Goal: Information Seeking & Learning: Learn about a topic

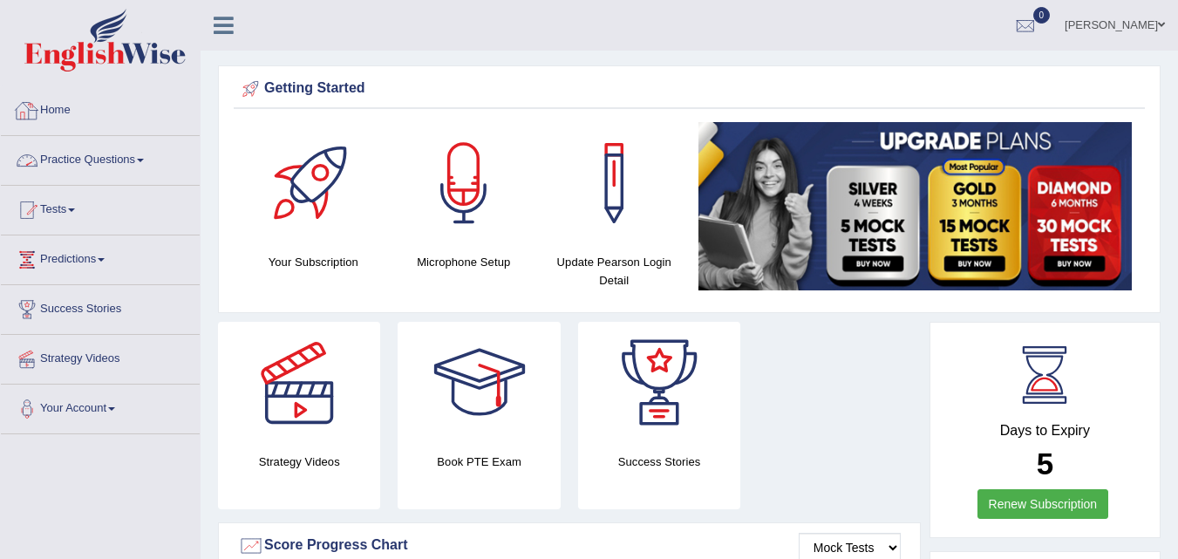
click at [117, 159] on link "Practice Questions" at bounding box center [100, 158] width 199 height 44
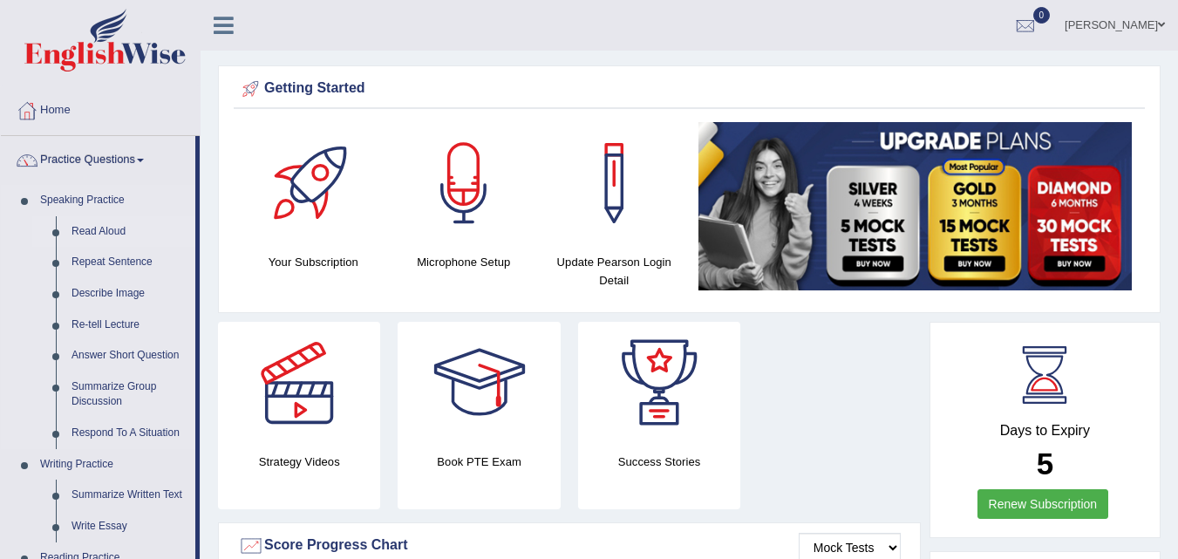
click at [98, 228] on link "Read Aloud" at bounding box center [130, 231] width 132 height 31
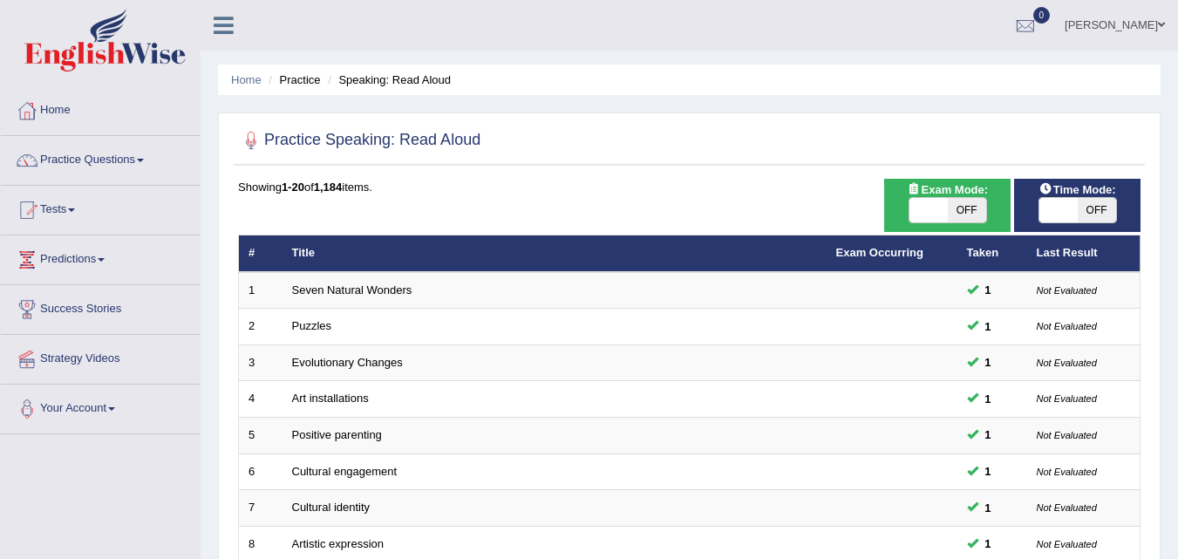
click at [1096, 211] on span "OFF" at bounding box center [1097, 210] width 38 height 24
checkbox input "true"
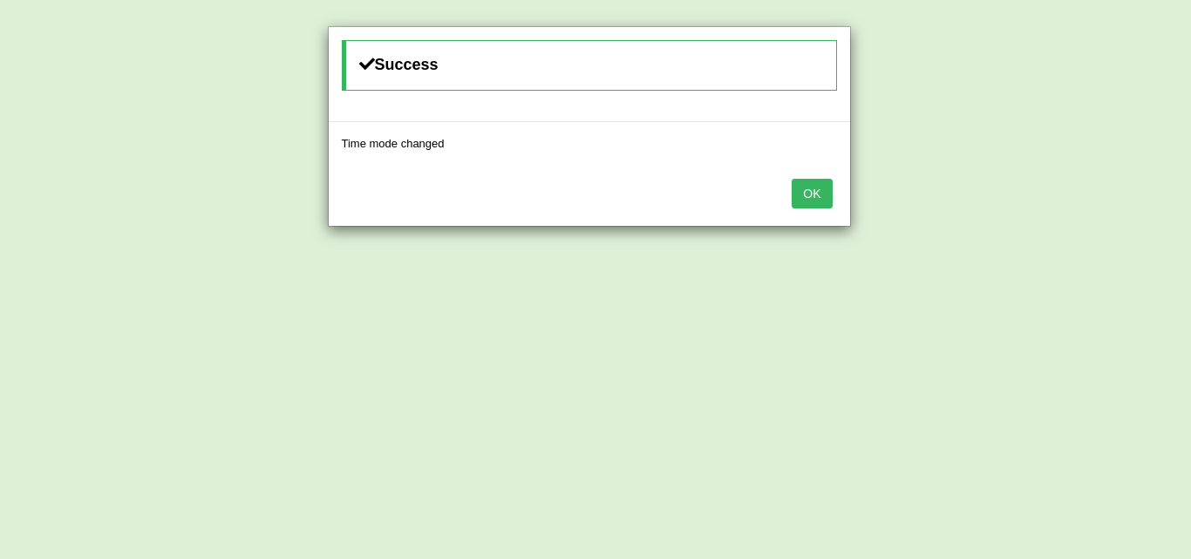
click at [824, 191] on button "OK" at bounding box center [812, 194] width 40 height 30
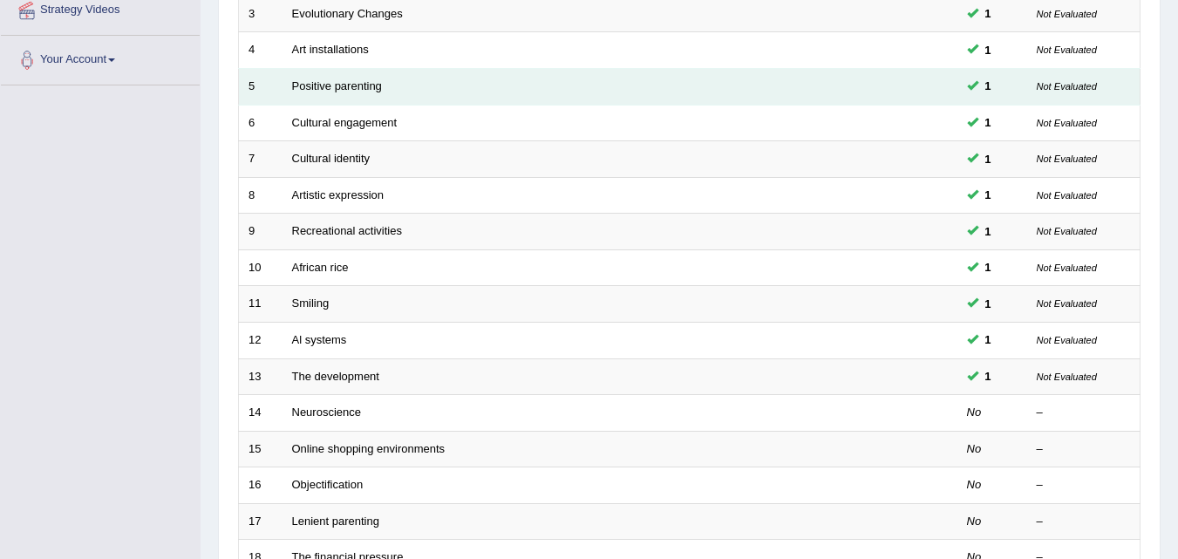
scroll to position [436, 0]
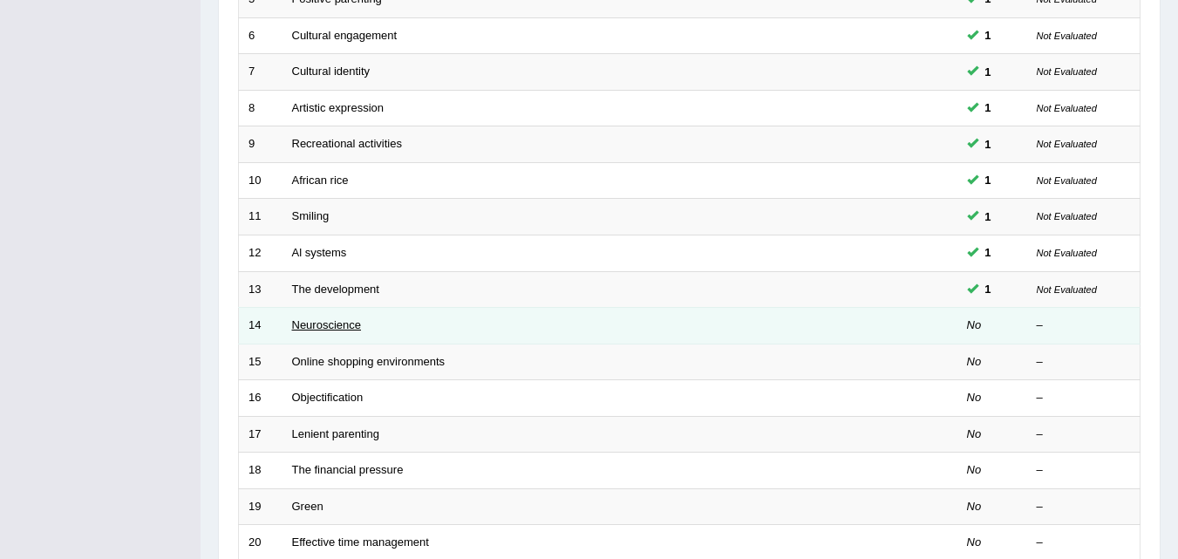
click at [327, 329] on link "Neuroscience" at bounding box center [327, 324] width 70 height 13
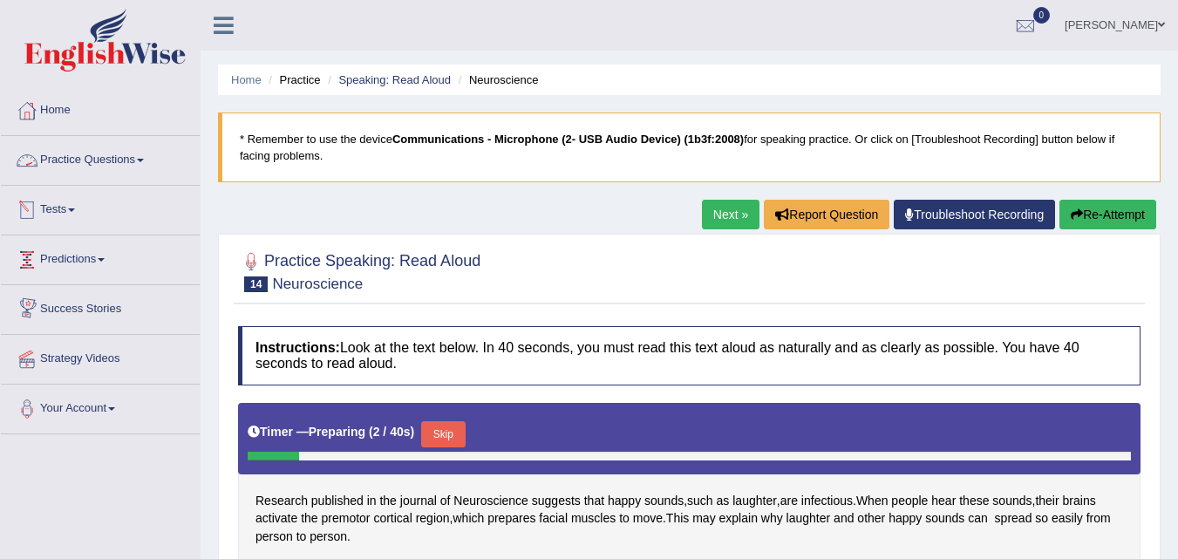
click at [133, 170] on link "Practice Questions" at bounding box center [100, 158] width 199 height 44
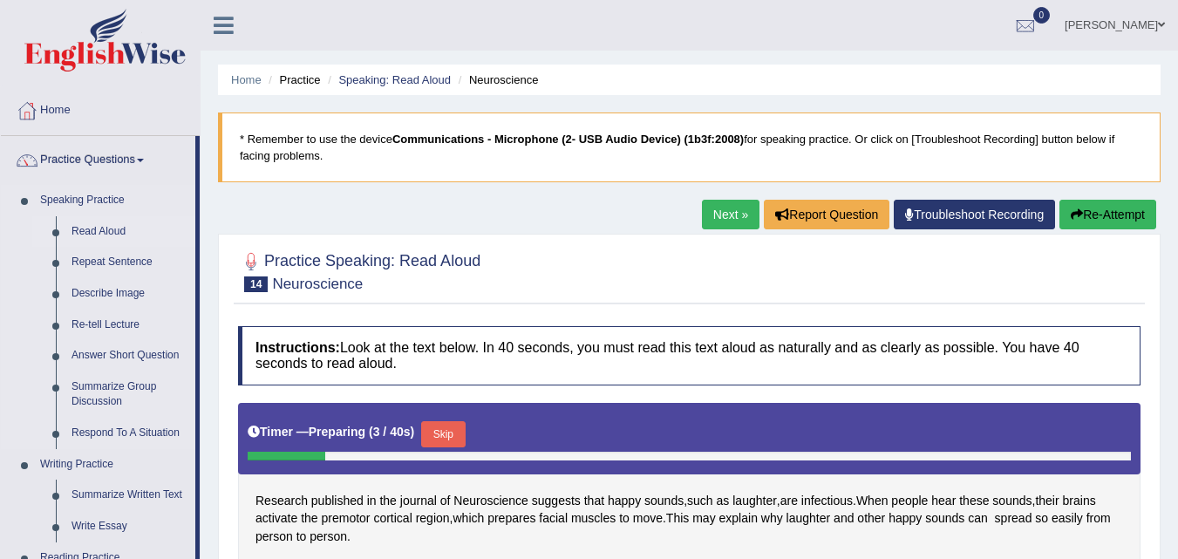
click at [126, 229] on link "Read Aloud" at bounding box center [130, 231] width 132 height 31
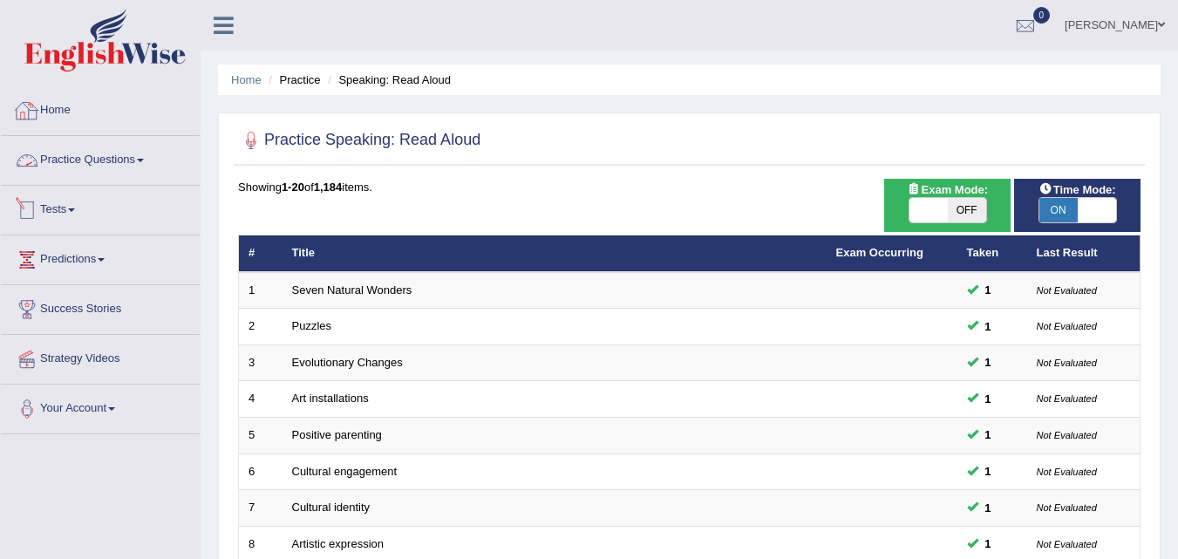
click at [47, 167] on link "Practice Questions" at bounding box center [100, 158] width 199 height 44
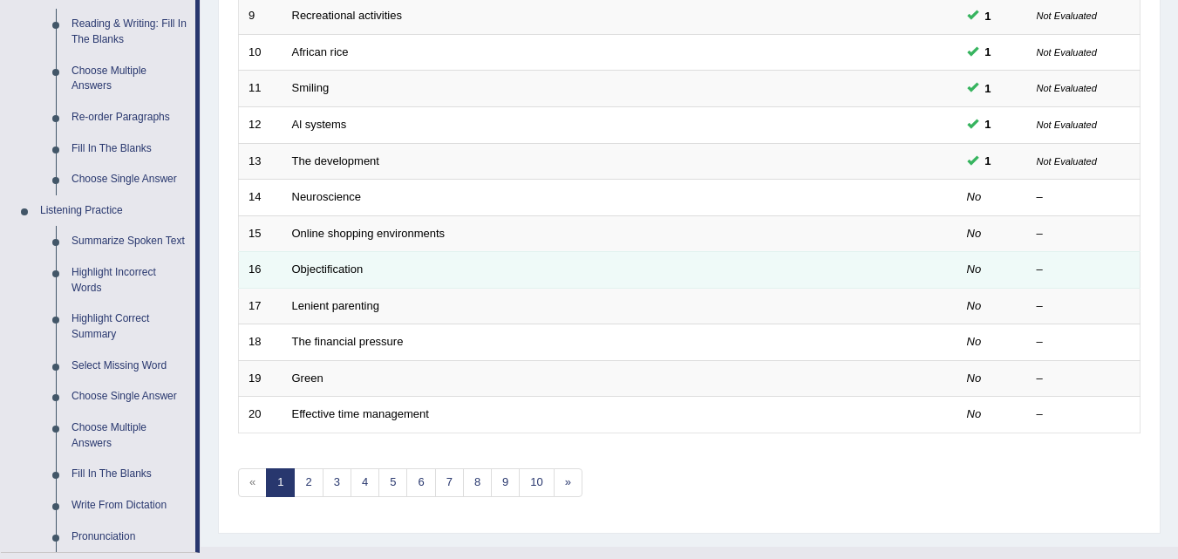
scroll to position [611, 0]
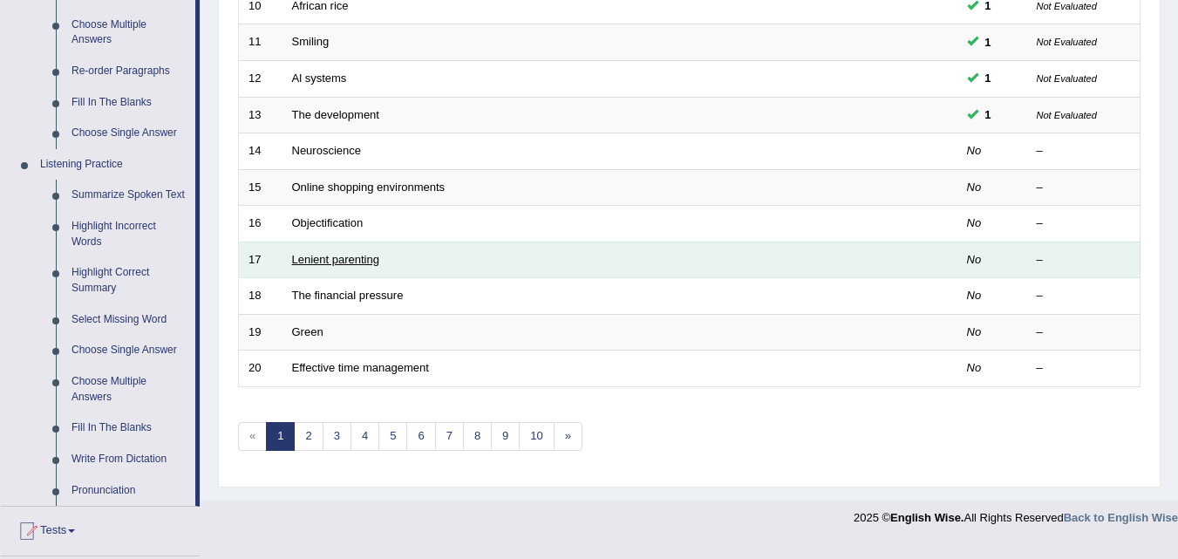
click at [350, 258] on link "Lenient parenting" at bounding box center [335, 259] width 87 height 13
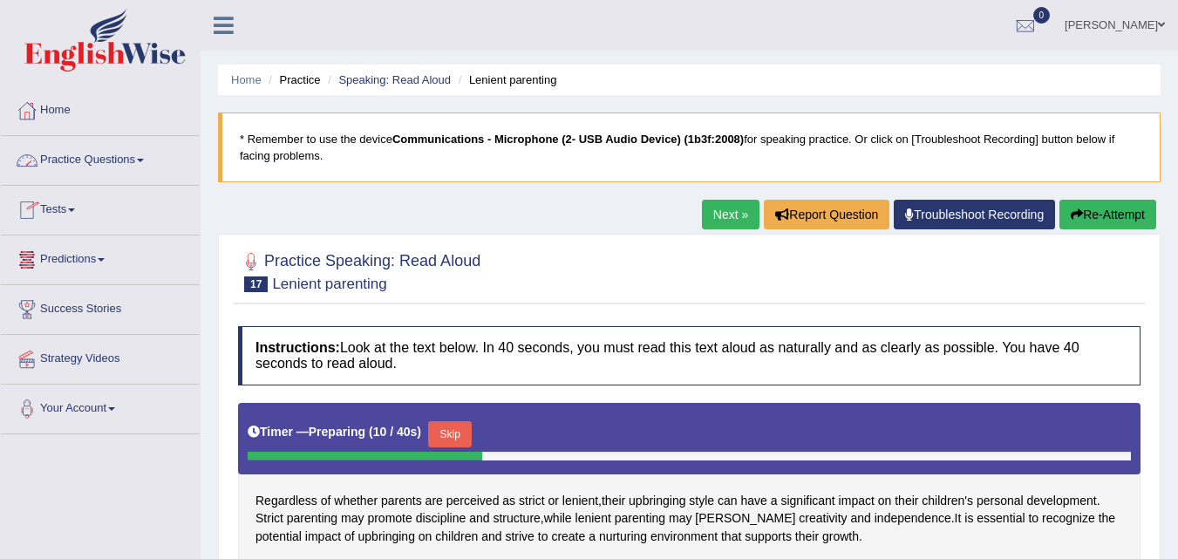
click at [303, 79] on li "Practice" at bounding box center [292, 80] width 56 height 17
click at [429, 87] on li "Speaking: Read Aloud" at bounding box center [387, 80] width 127 height 17
click at [428, 87] on li "Speaking: Read Aloud" at bounding box center [387, 80] width 127 height 17
click at [424, 85] on link "Speaking: Read Aloud" at bounding box center [394, 79] width 113 height 13
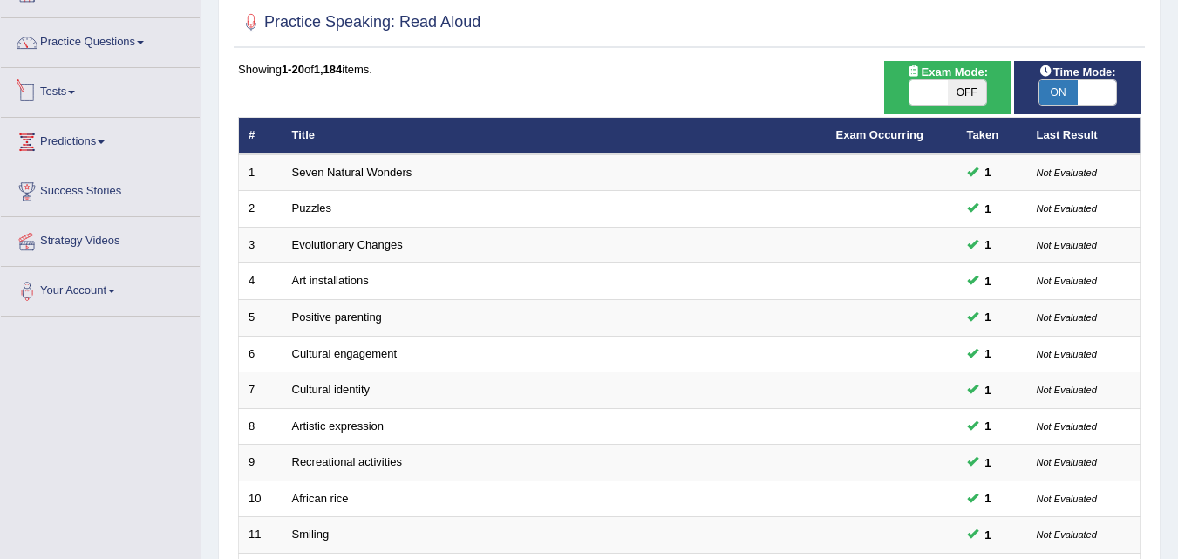
scroll to position [87, 0]
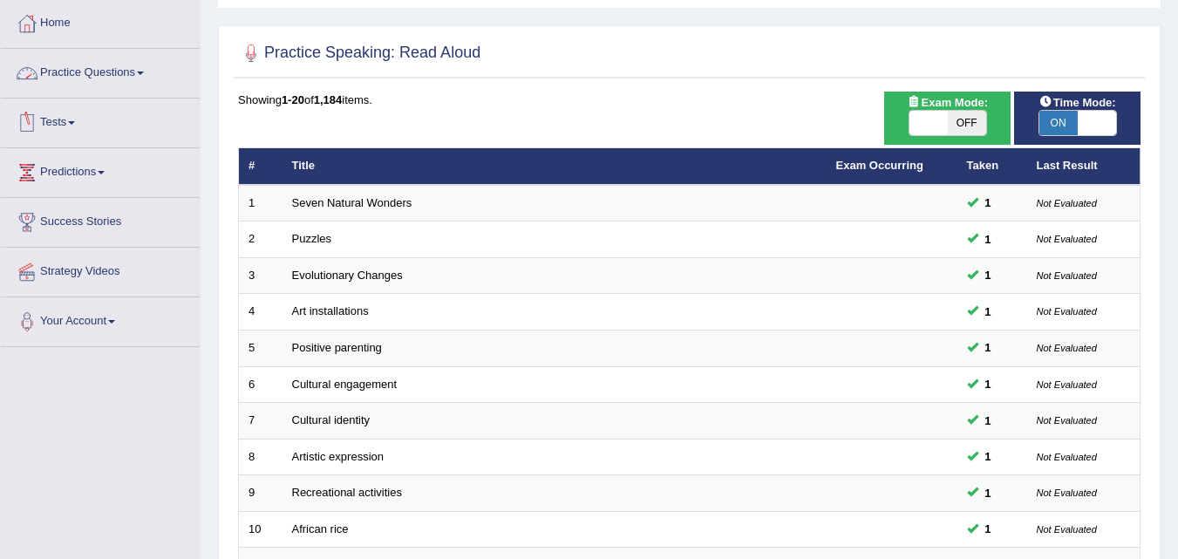
click at [84, 70] on link "Practice Questions" at bounding box center [100, 71] width 199 height 44
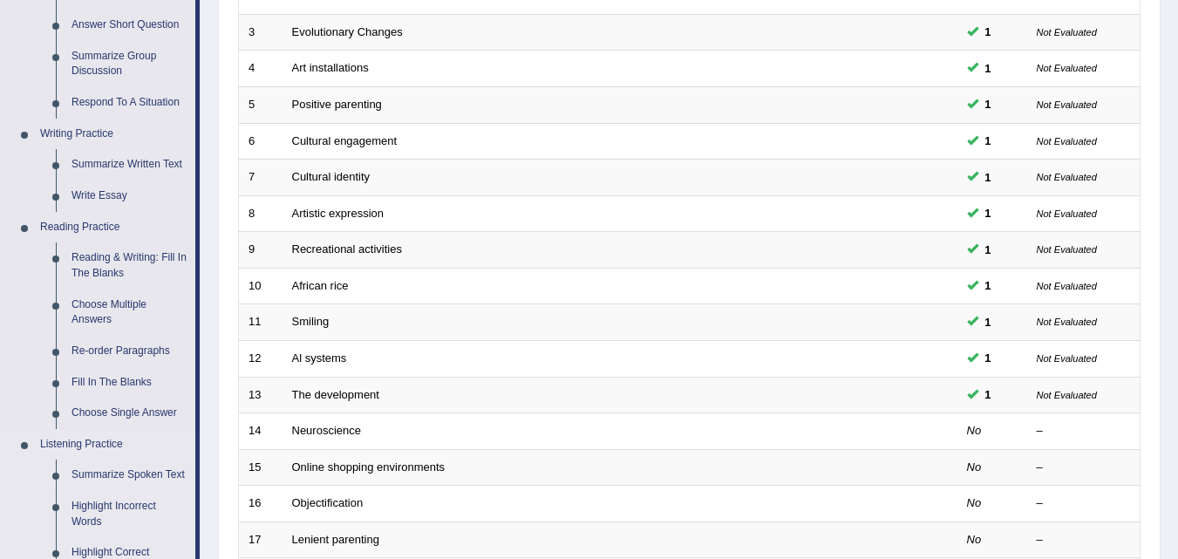
scroll to position [284, 0]
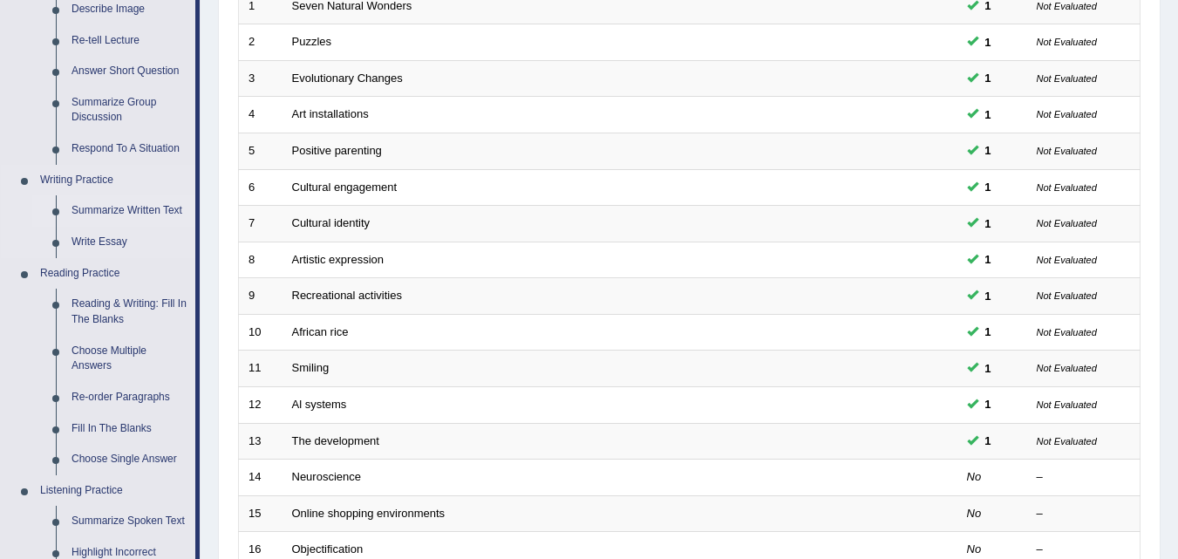
click at [113, 203] on link "Summarize Written Text" at bounding box center [130, 210] width 132 height 31
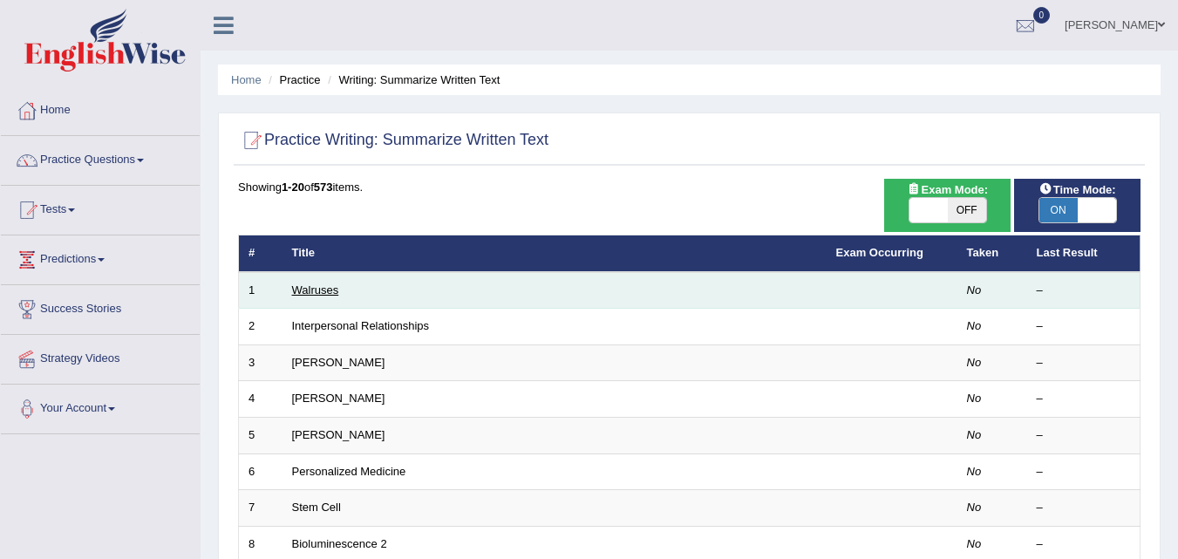
click at [323, 290] on link "Walruses" at bounding box center [315, 289] width 47 height 13
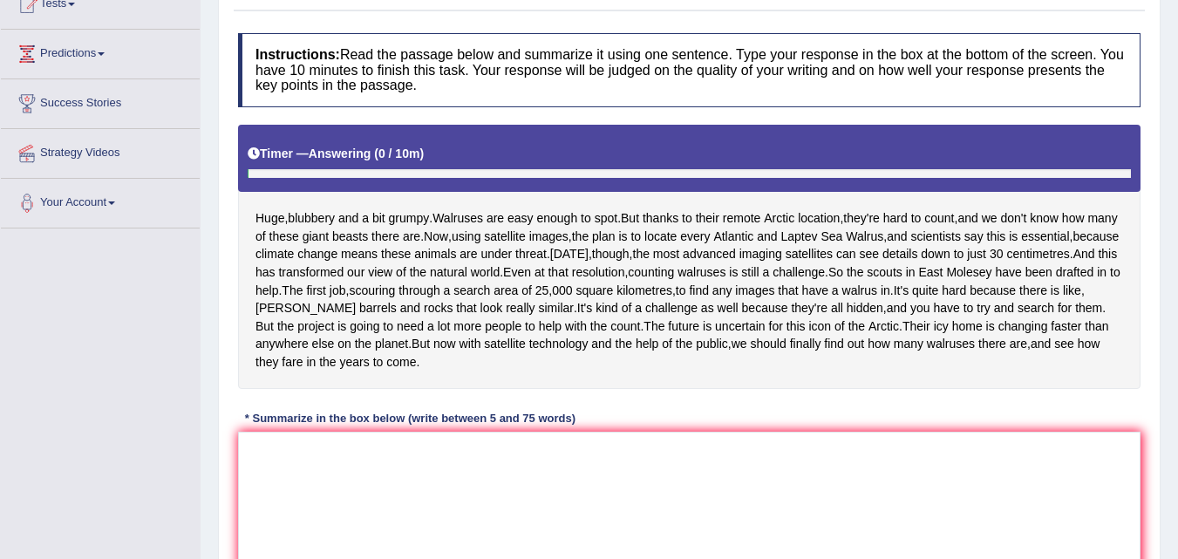
scroll to position [436, 0]
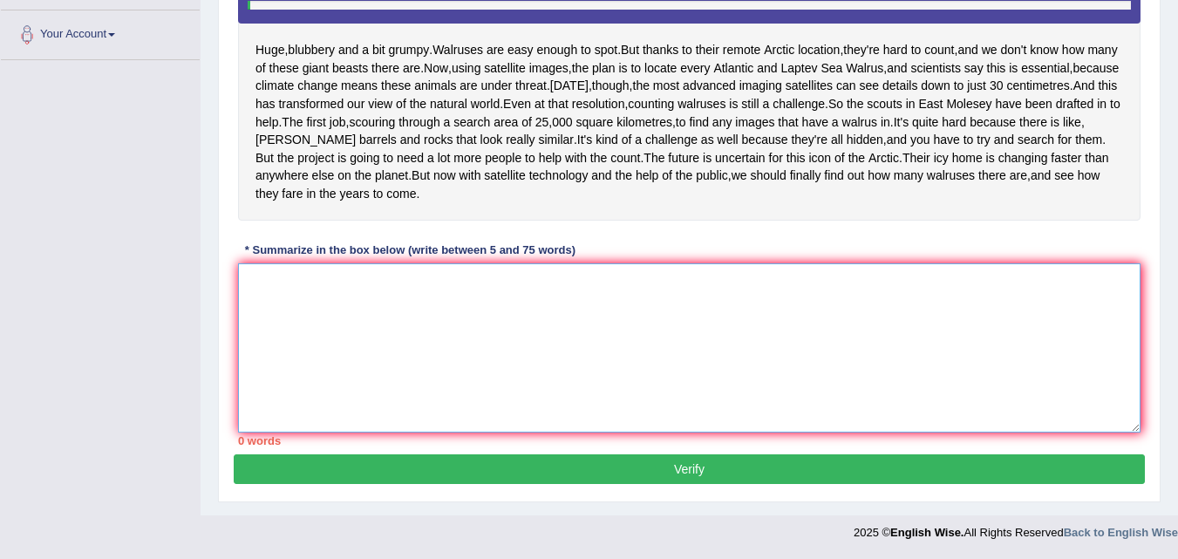
click at [365, 296] on textarea at bounding box center [689, 347] width 903 height 169
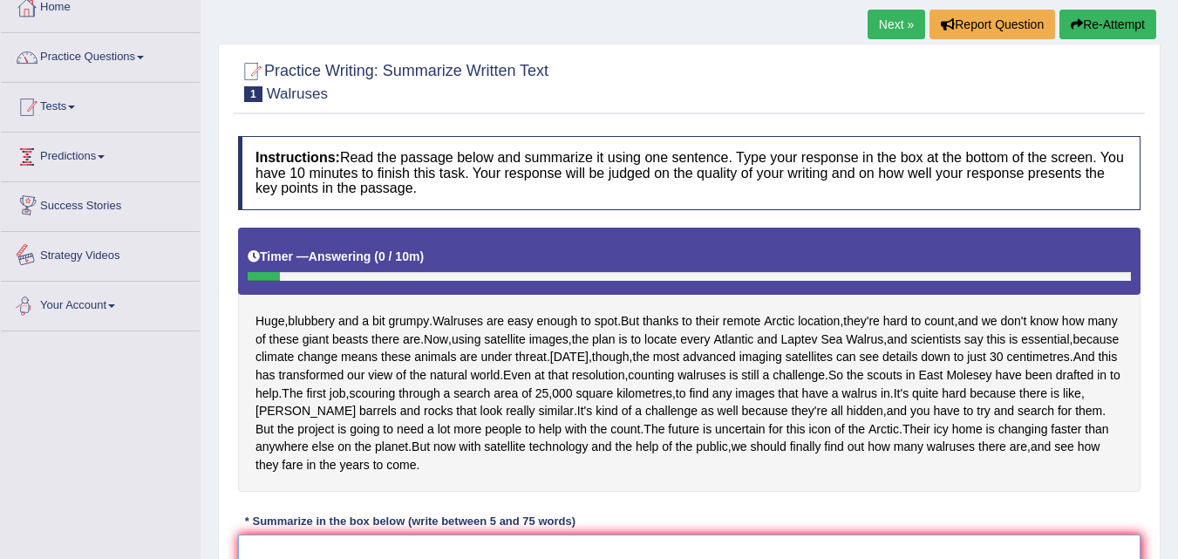
scroll to position [0, 0]
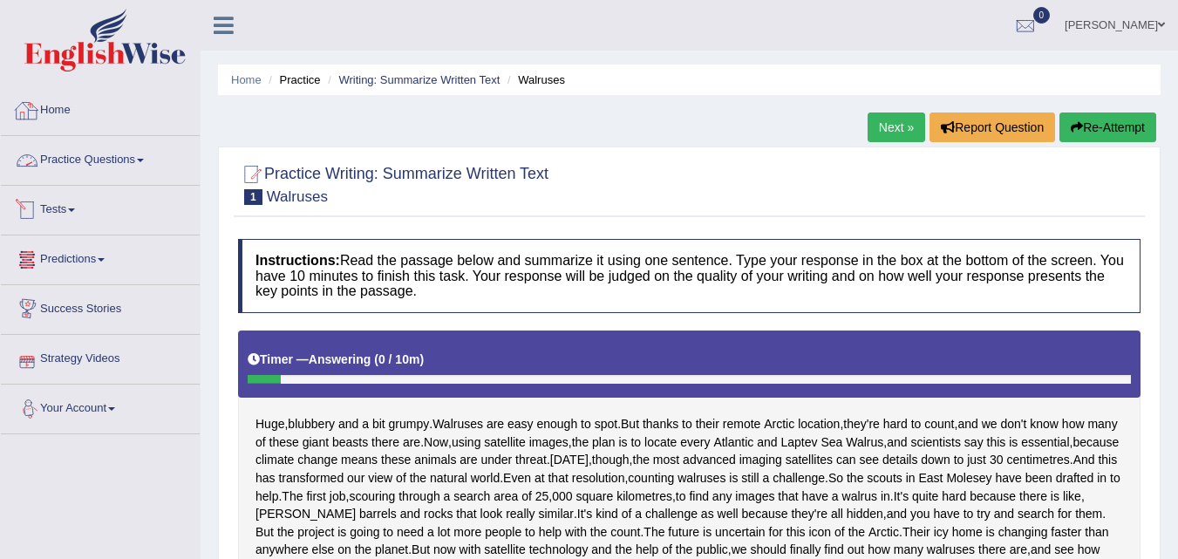
click at [99, 166] on link "Practice Questions" at bounding box center [100, 158] width 199 height 44
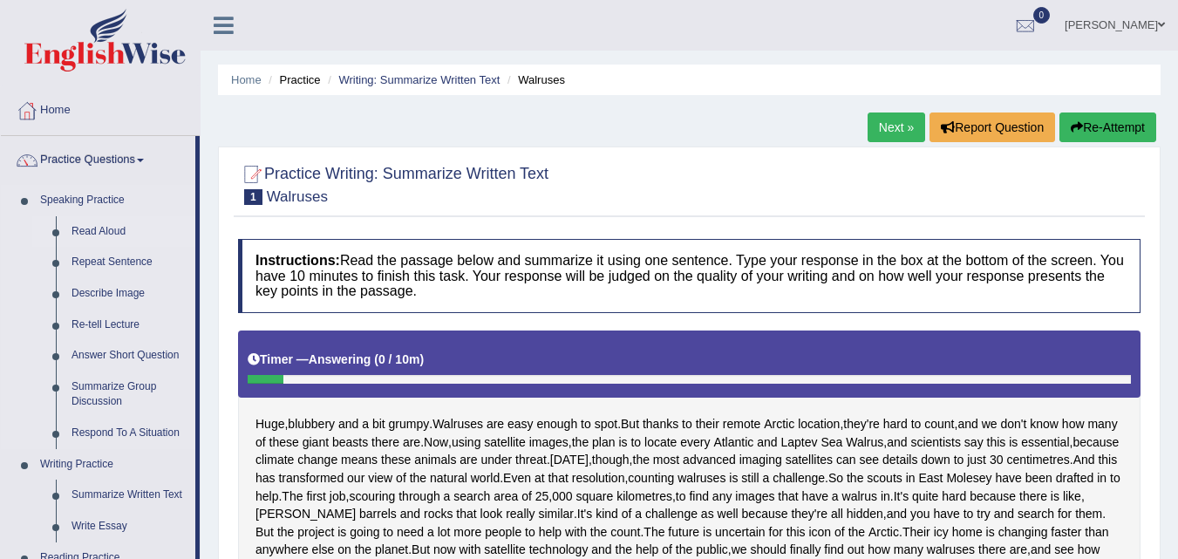
click at [106, 229] on link "Read Aloud" at bounding box center [130, 231] width 132 height 31
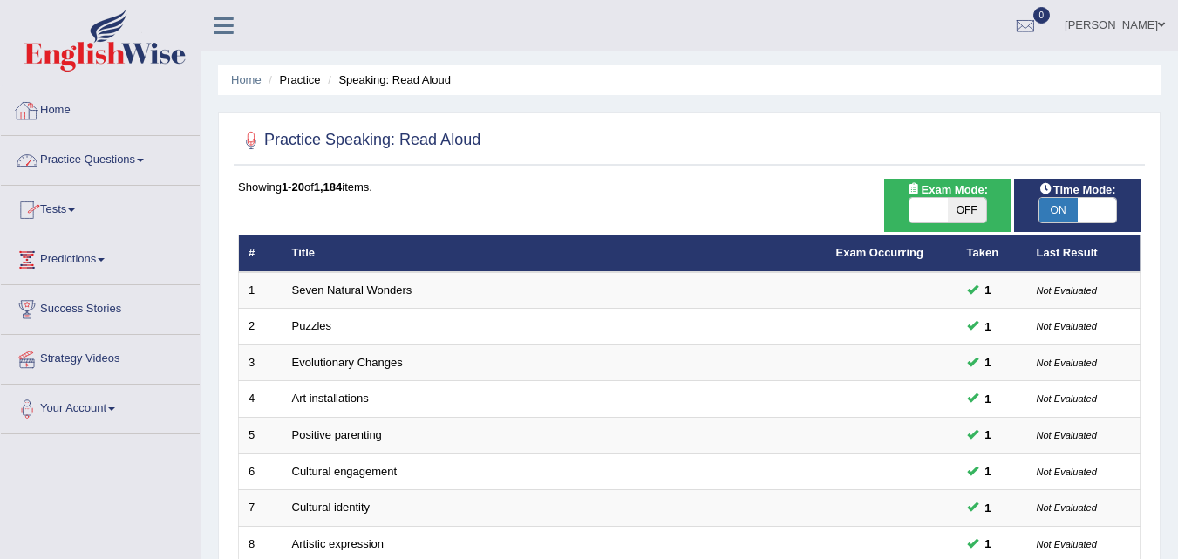
click at [242, 81] on link "Home" at bounding box center [246, 79] width 31 height 13
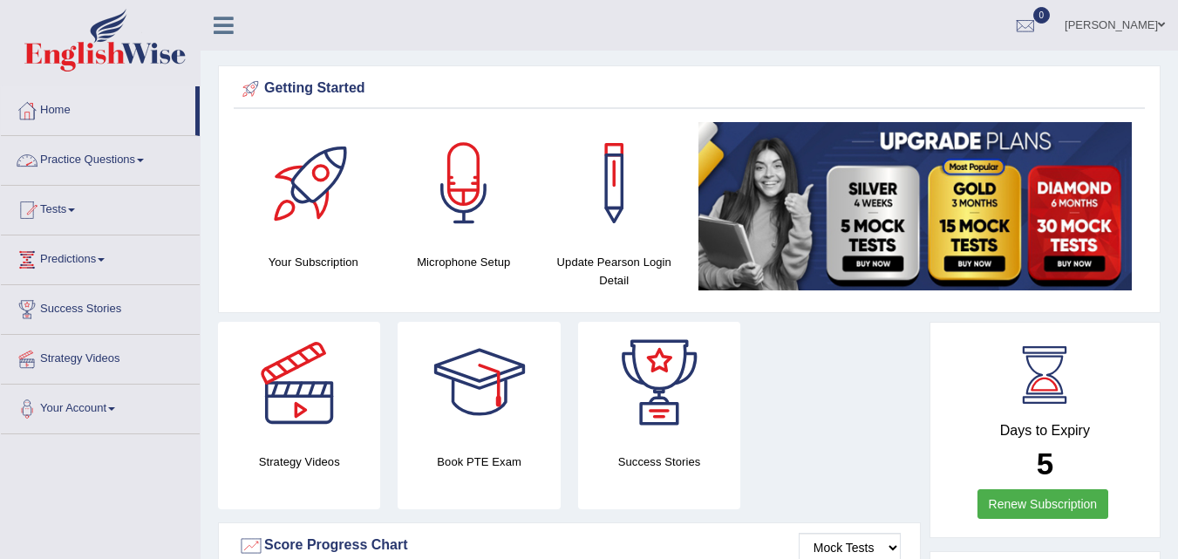
click at [127, 159] on link "Practice Questions" at bounding box center [100, 158] width 199 height 44
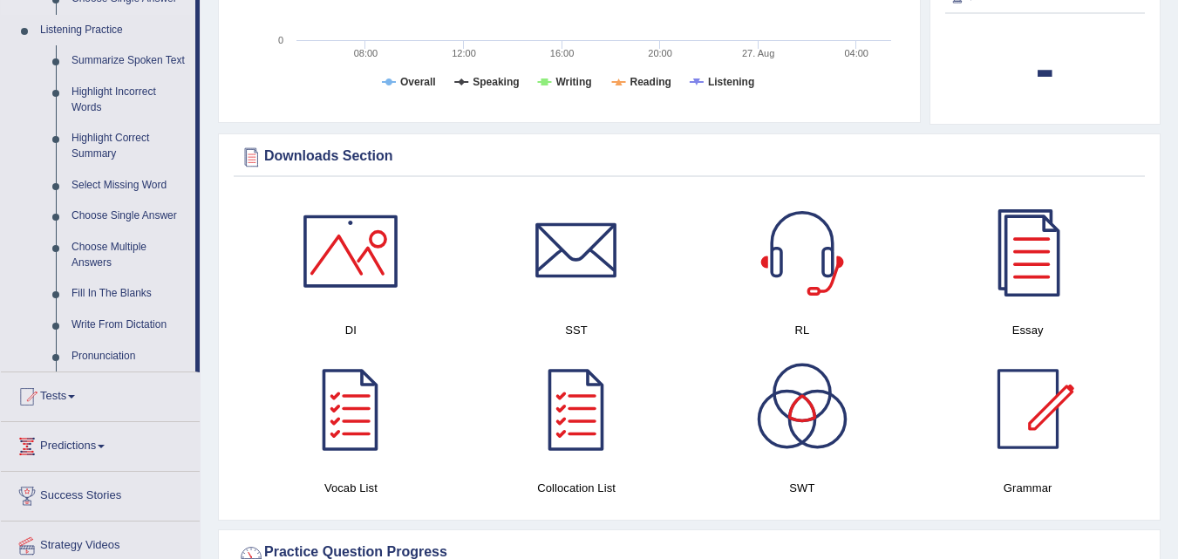
scroll to position [785, 0]
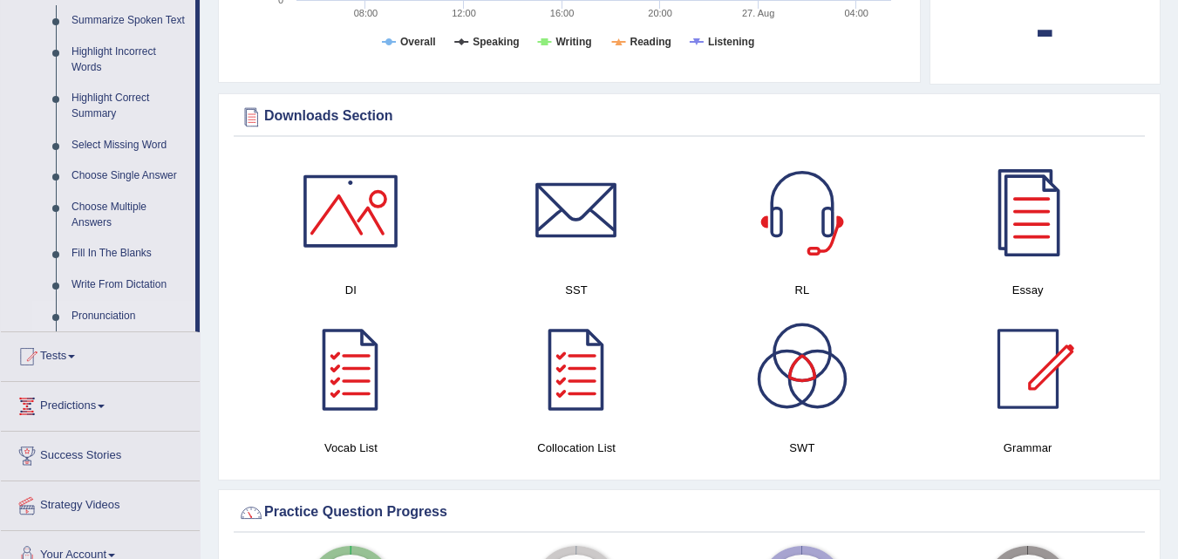
click at [121, 317] on link "Pronunciation" at bounding box center [130, 316] width 132 height 31
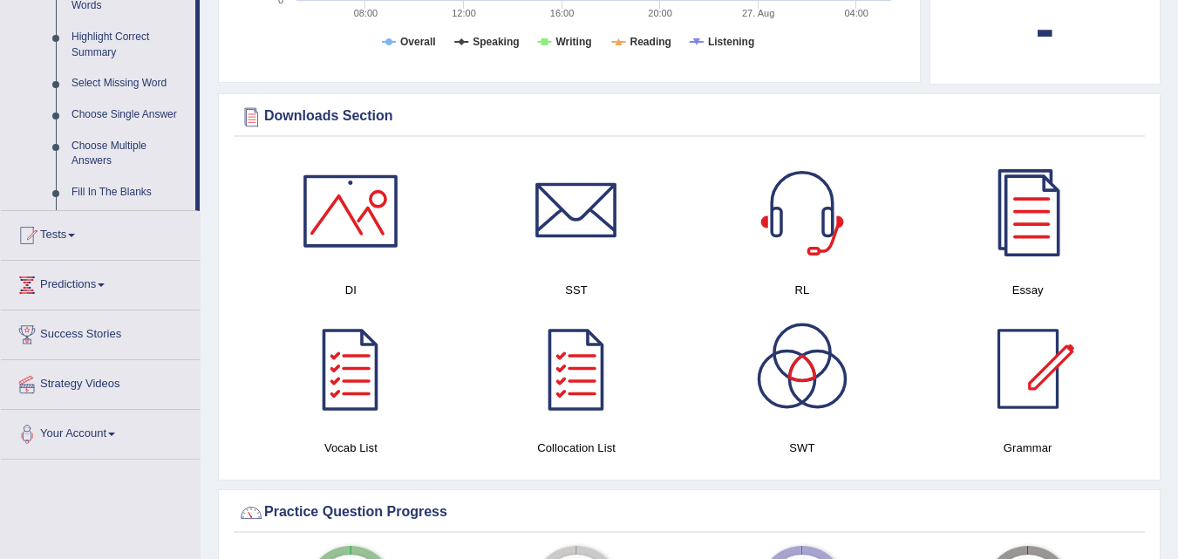
scroll to position [345, 0]
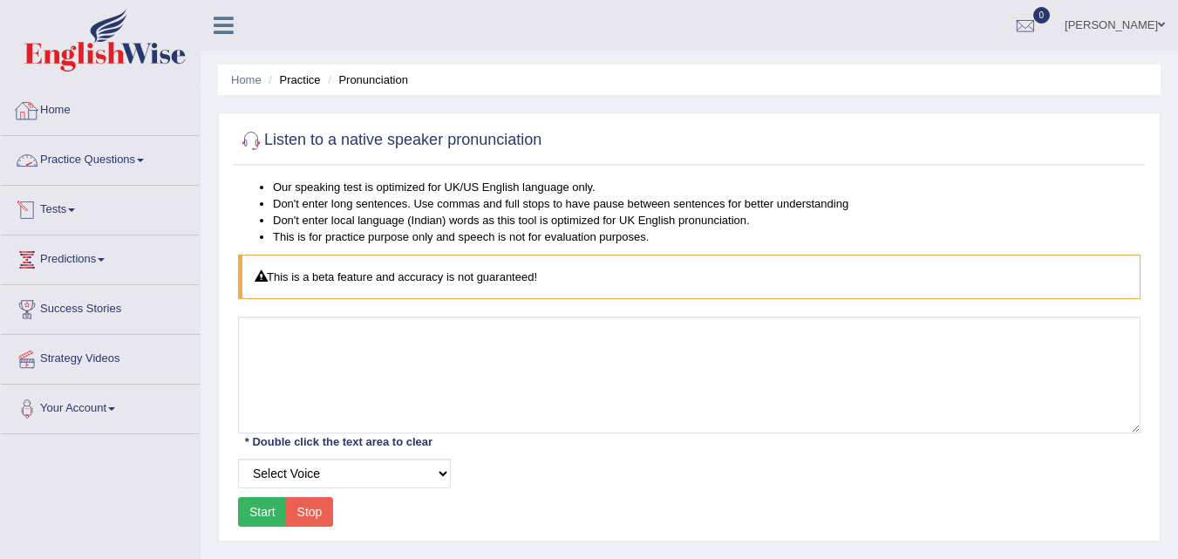
click at [89, 160] on link "Practice Questions" at bounding box center [100, 158] width 199 height 44
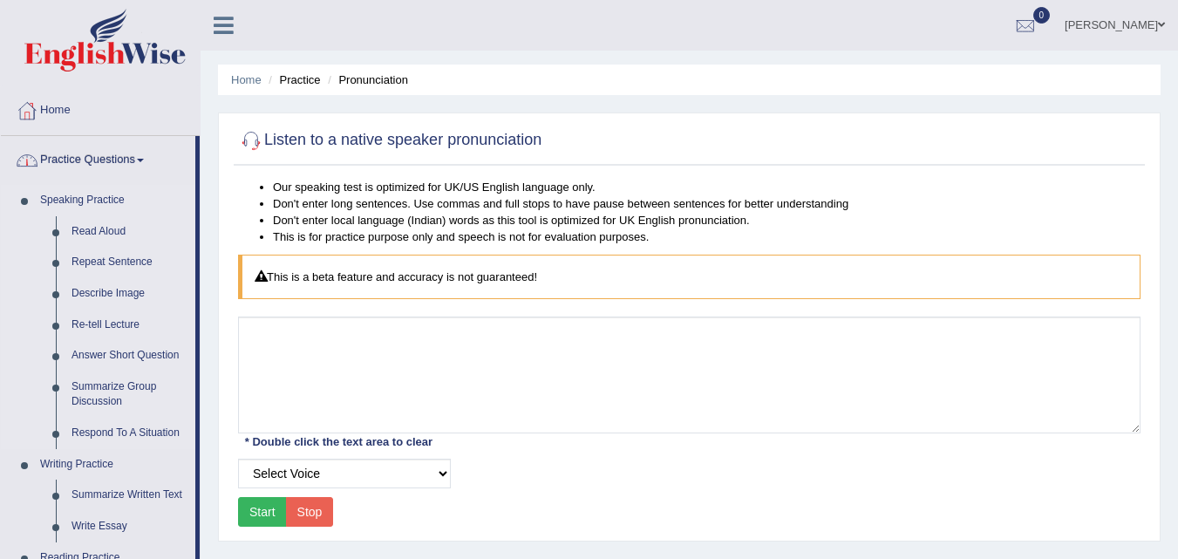
scroll to position [262, 0]
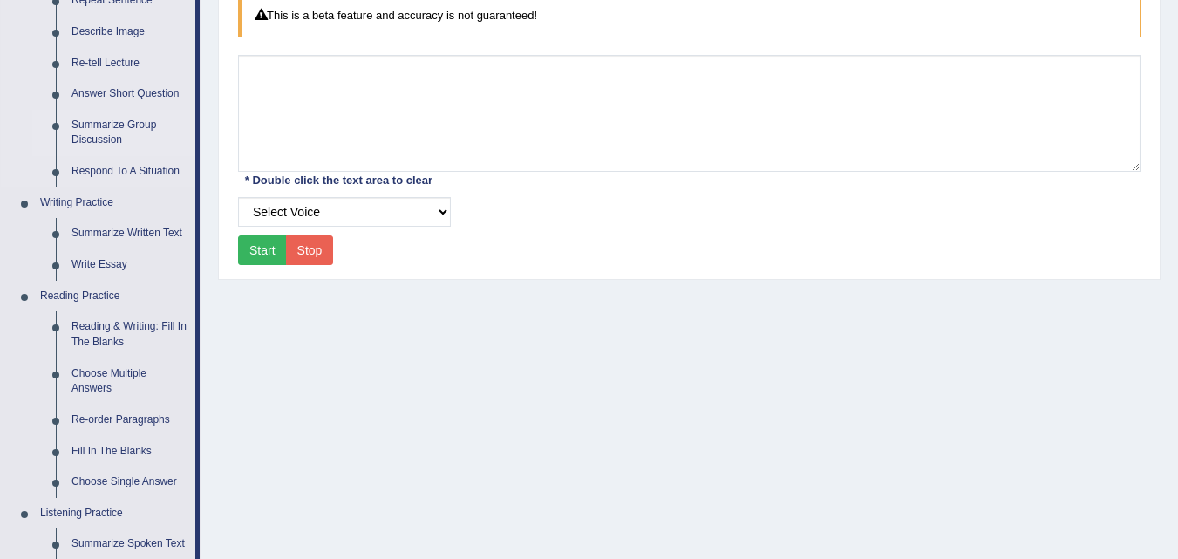
click at [100, 131] on link "Summarize Group Discussion" at bounding box center [130, 133] width 132 height 46
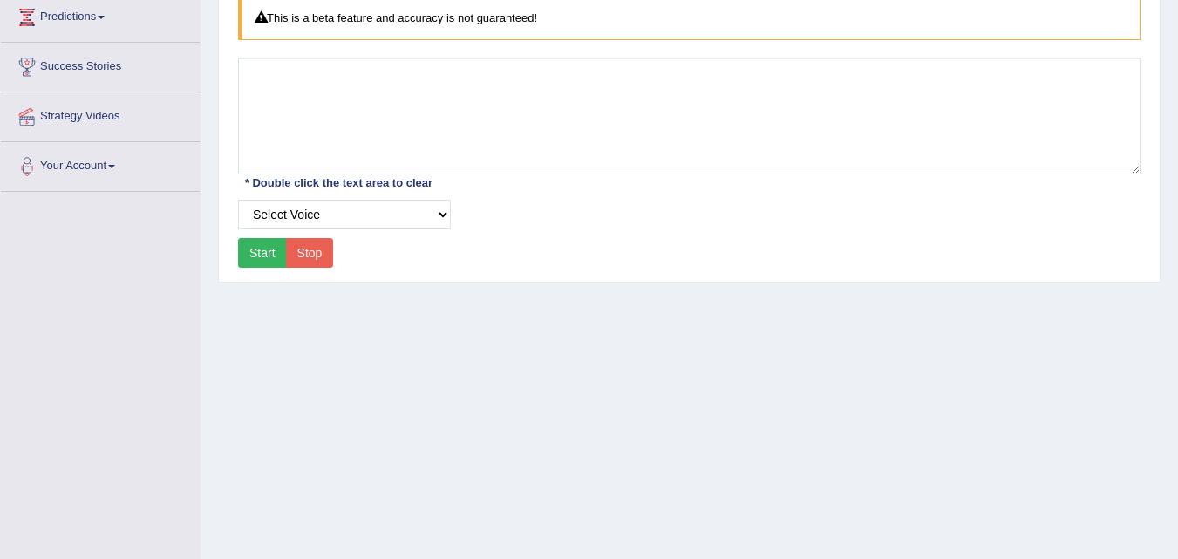
scroll to position [283, 0]
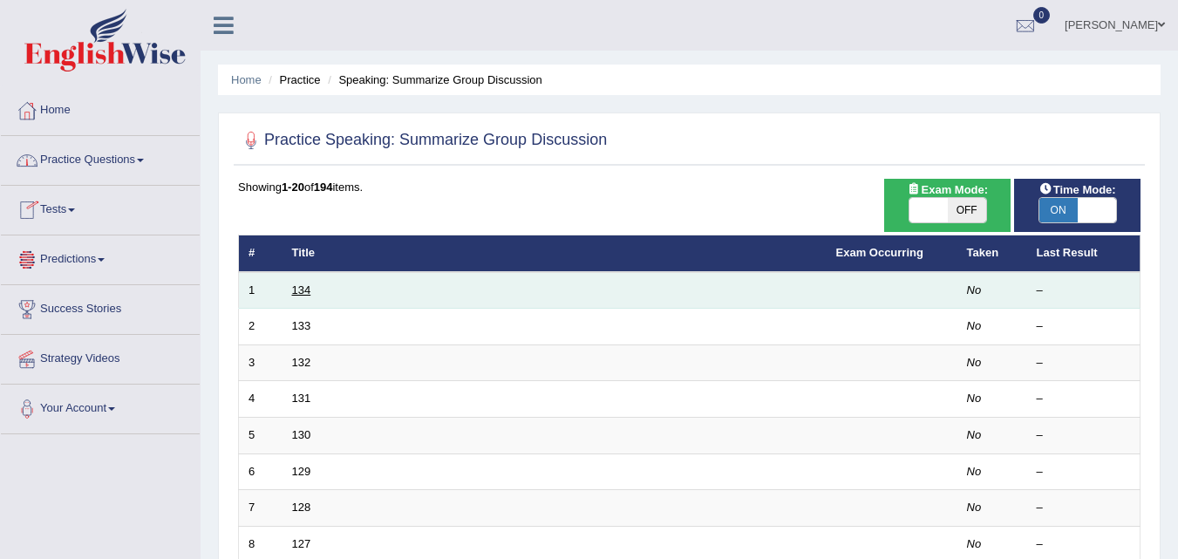
click at [302, 290] on link "134" at bounding box center [301, 289] width 19 height 13
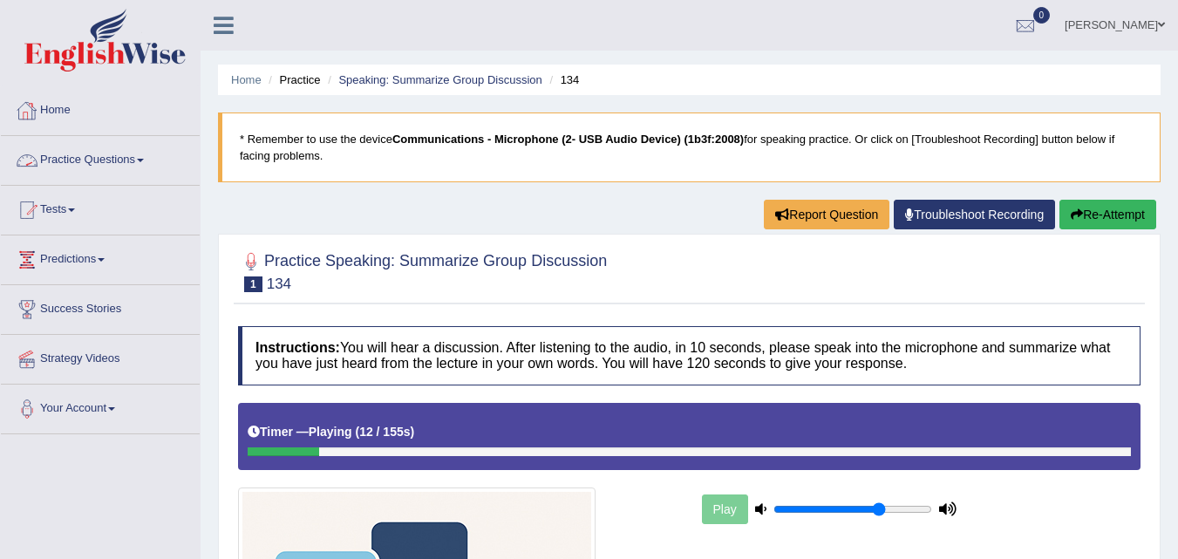
click at [301, 78] on li "Practice" at bounding box center [292, 80] width 56 height 17
click at [379, 79] on link "Speaking: Summarize Group Discussion" at bounding box center [439, 79] width 203 height 13
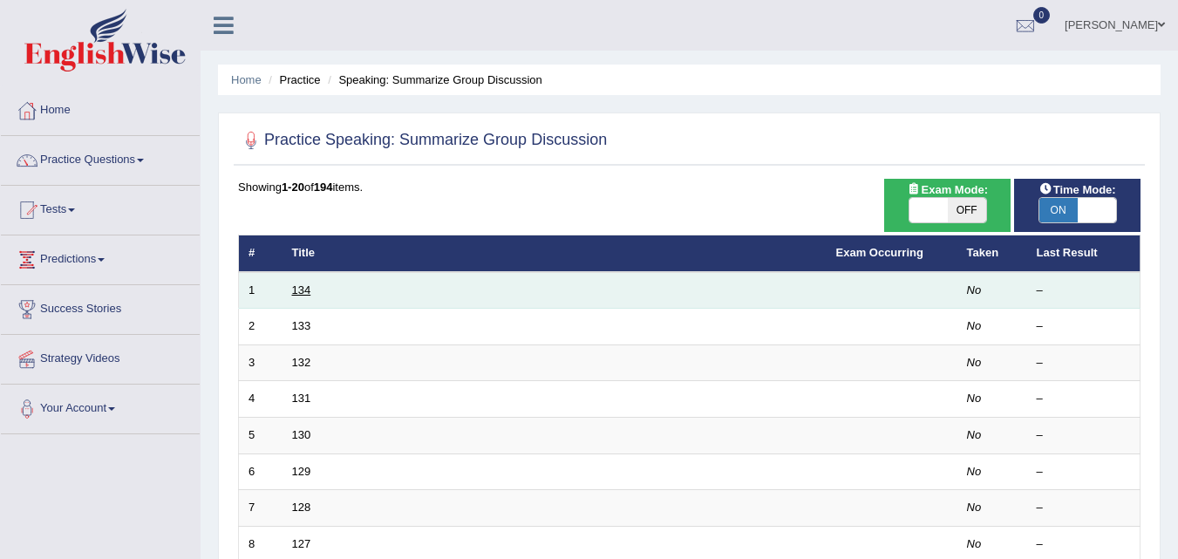
click at [303, 291] on link "134" at bounding box center [301, 289] width 19 height 13
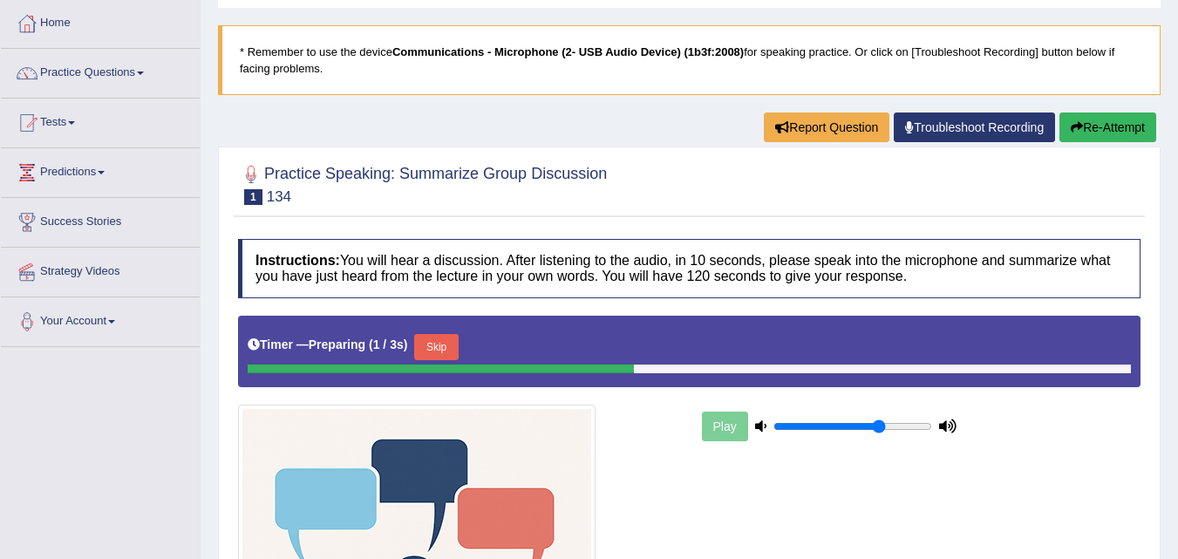
scroll to position [174, 0]
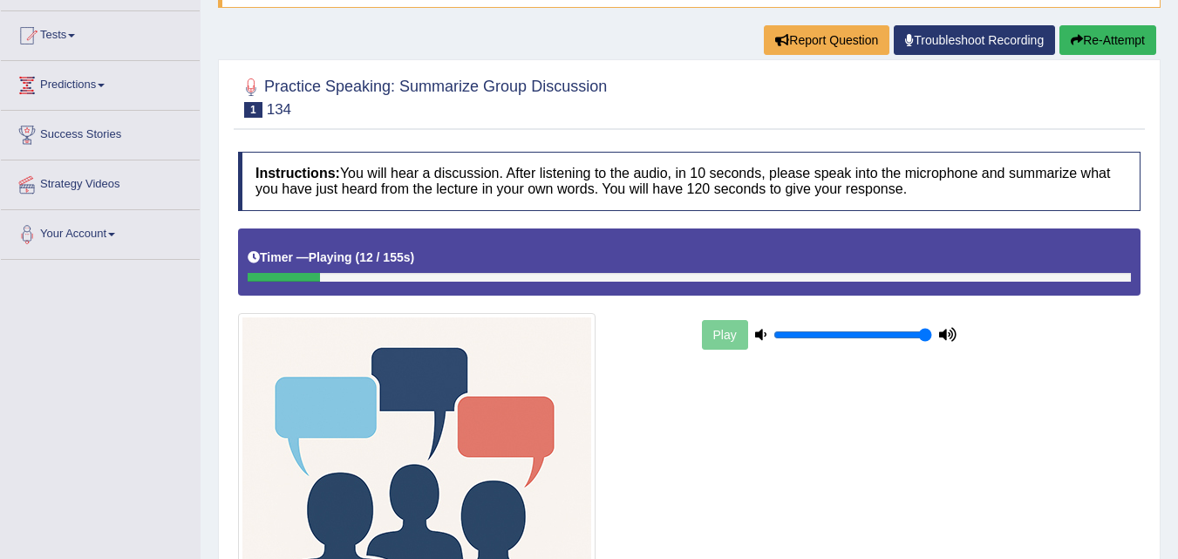
drag, startPoint x: 876, startPoint y: 331, endPoint x: 961, endPoint y: 331, distance: 85.5
type input "1"
click at [932, 331] on input "range" at bounding box center [853, 335] width 159 height 14
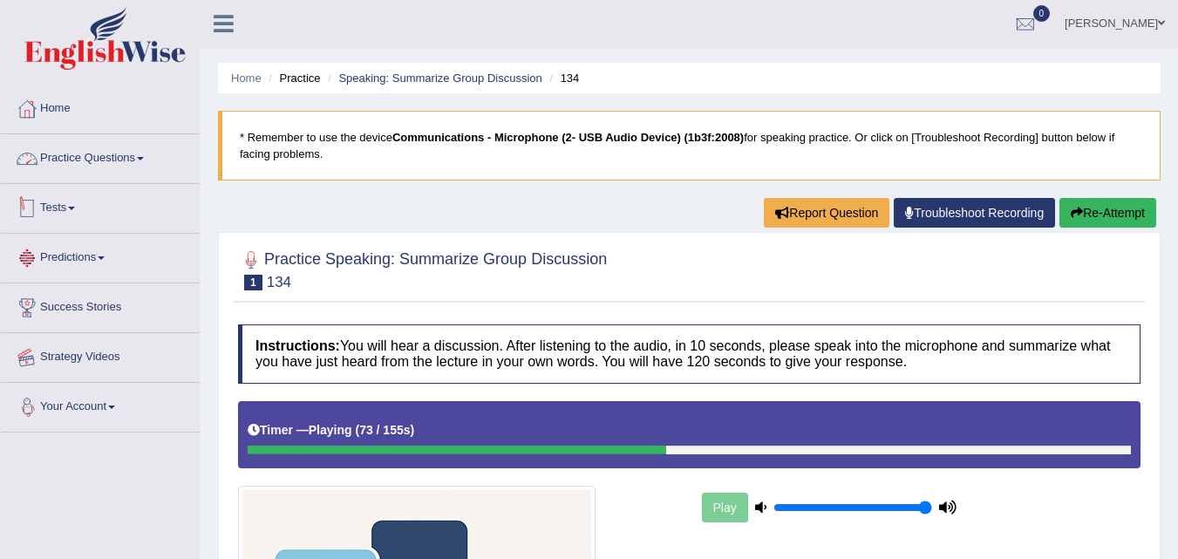
scroll to position [0, 0]
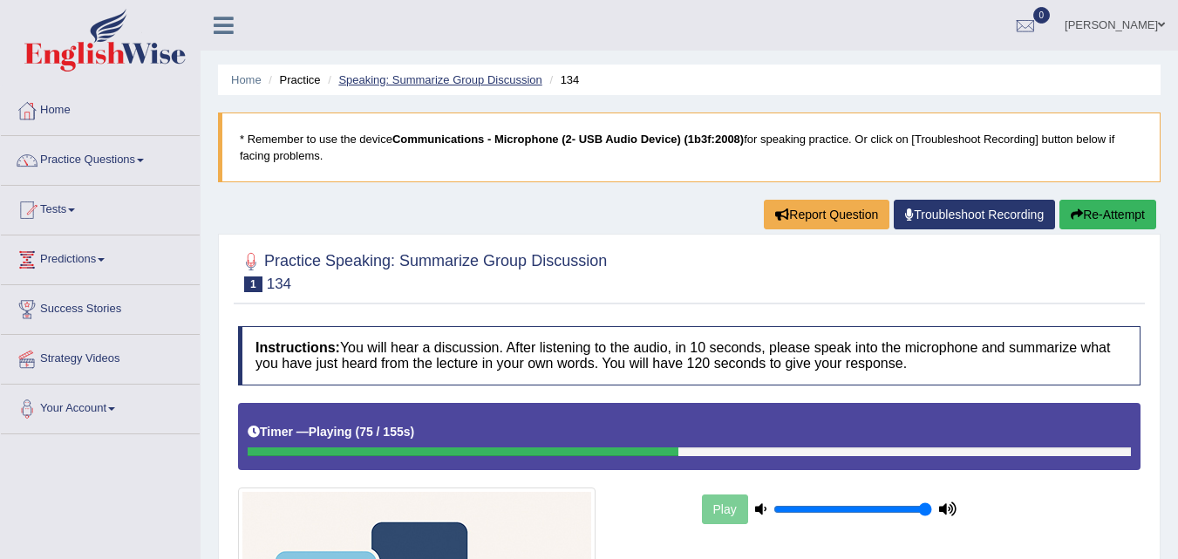
click at [440, 74] on link "Speaking: Summarize Group Discussion" at bounding box center [439, 79] width 203 height 13
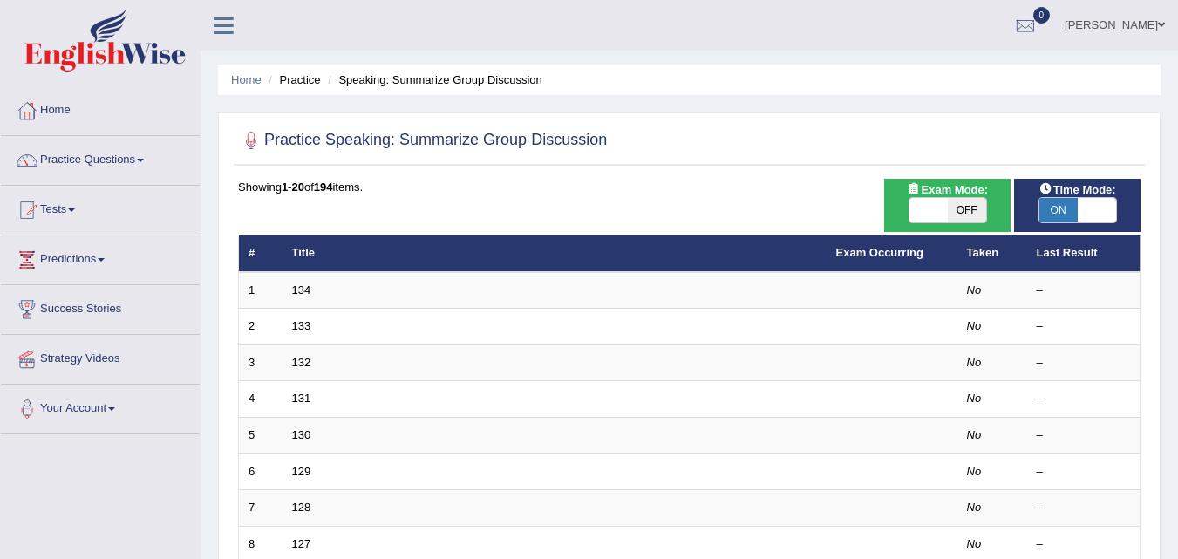
drag, startPoint x: 108, startPoint y: 8, endPoint x: 535, endPoint y: 182, distance: 460.8
click at [535, 182] on div "Showing 1-20 of 194 items." at bounding box center [689, 187] width 903 height 17
click at [92, 164] on link "Practice Questions" at bounding box center [100, 158] width 199 height 44
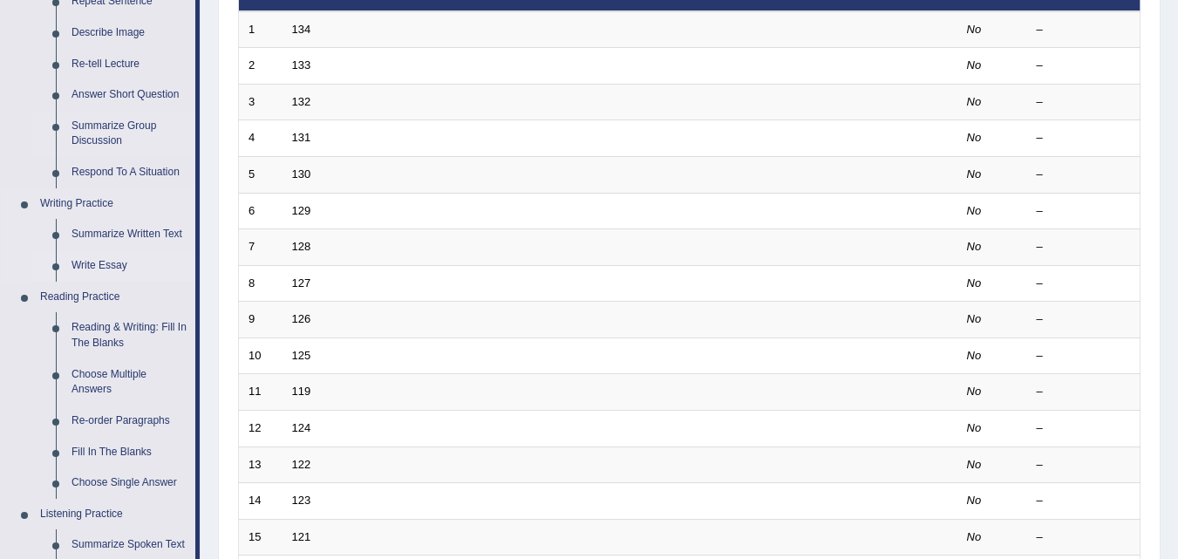
scroll to position [262, 0]
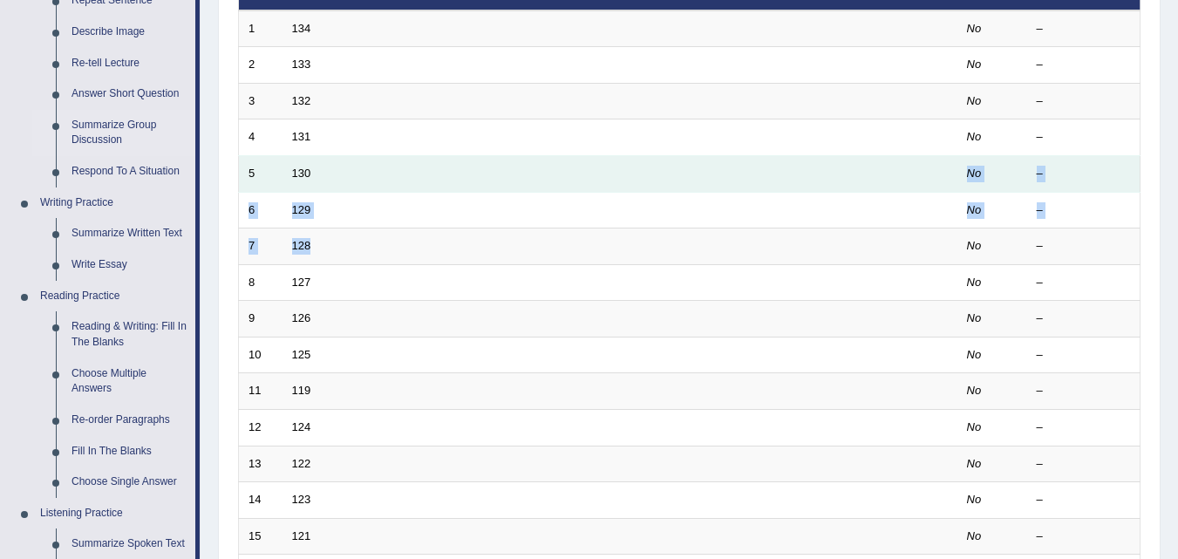
drag, startPoint x: 324, startPoint y: 205, endPoint x: 325, endPoint y: 169, distance: 35.8
click at [325, 169] on tbody "1 134 No – 2 133 No – 3 132 No – 4 131 No – 5 130 No – 6 129 No – 7 128 No – 8 …" at bounding box center [690, 373] width 902 height 726
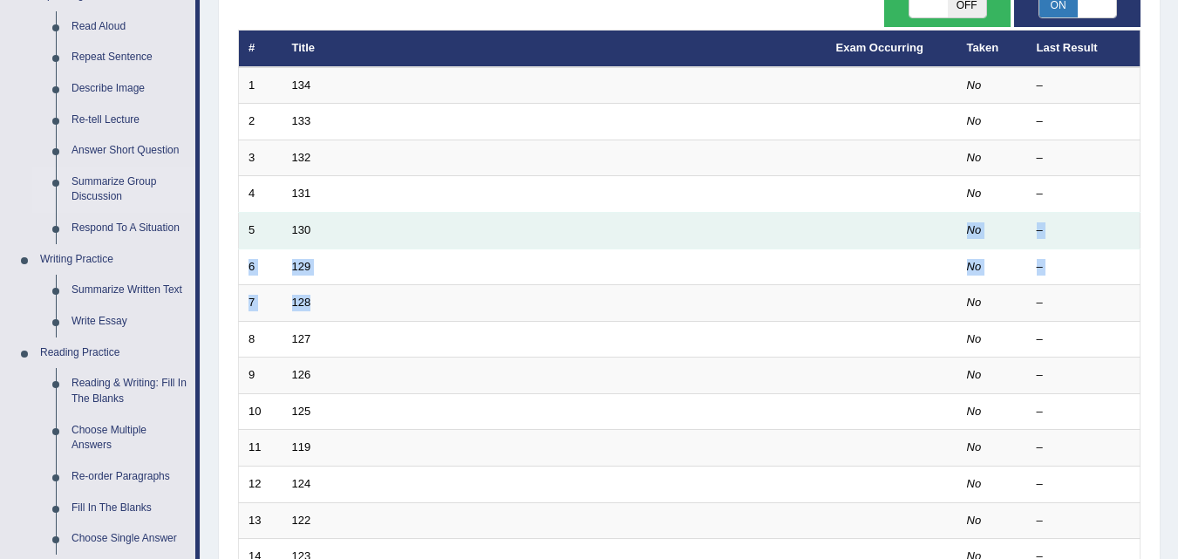
scroll to position [174, 0]
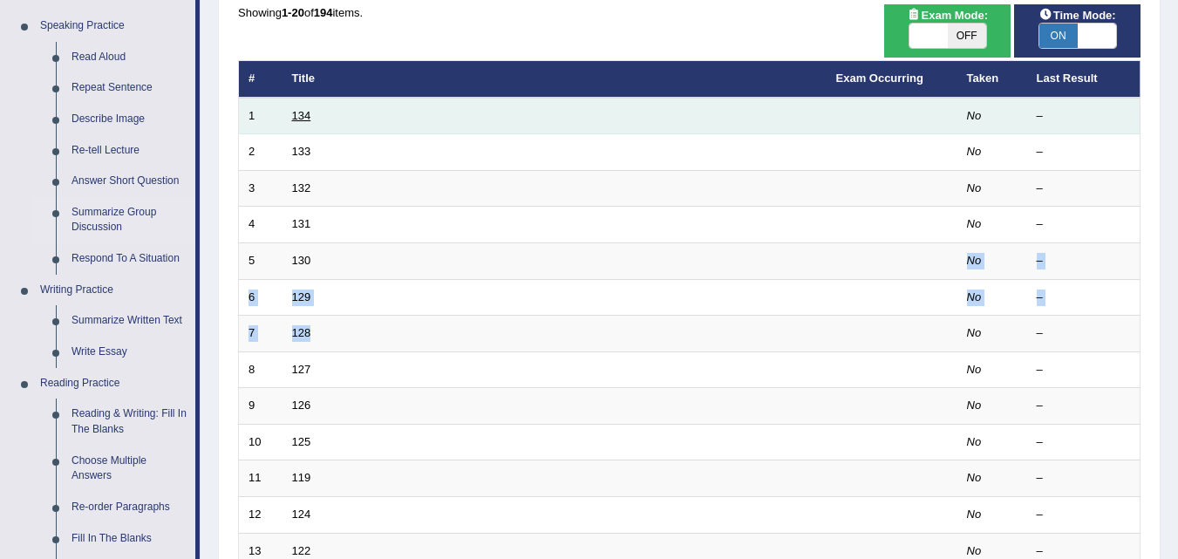
click at [307, 117] on link "134" at bounding box center [301, 115] width 19 height 13
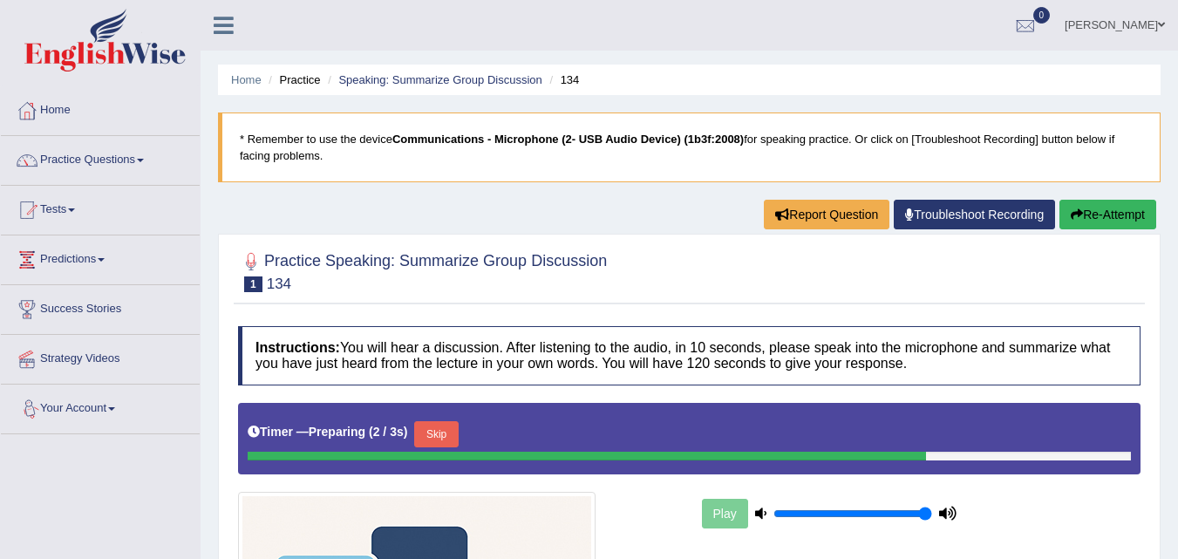
click at [436, 437] on button "Skip" at bounding box center [436, 434] width 44 height 26
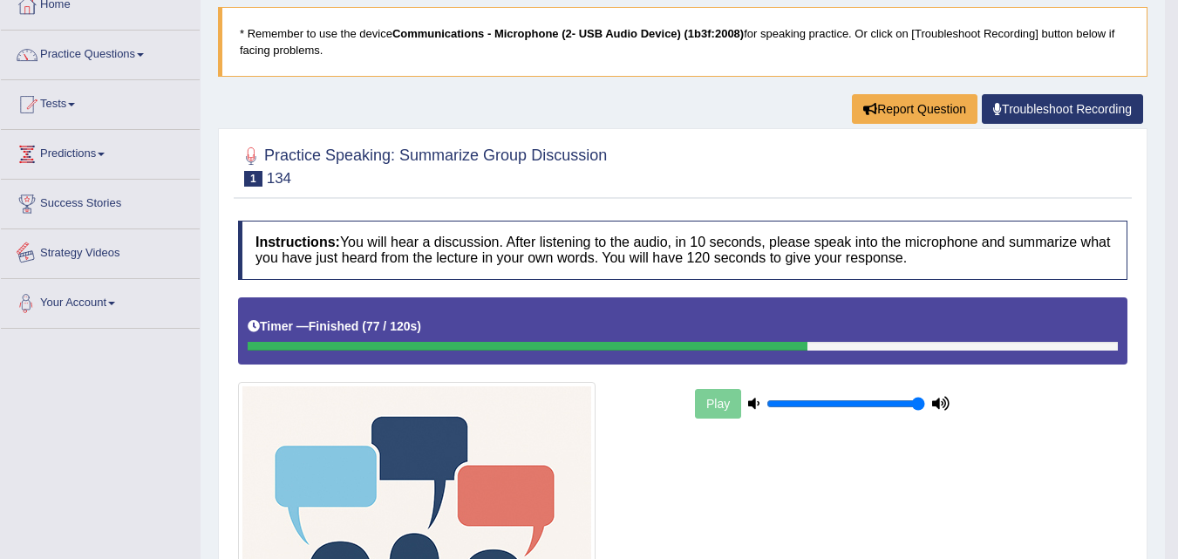
scroll to position [87, 0]
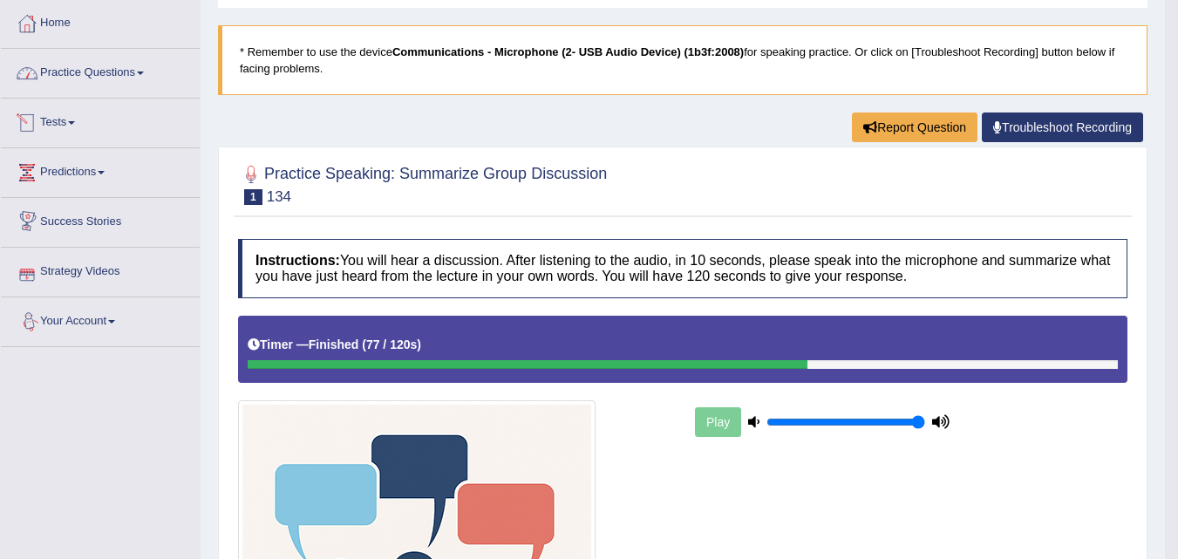
click at [79, 84] on link "Practice Questions" at bounding box center [100, 71] width 199 height 44
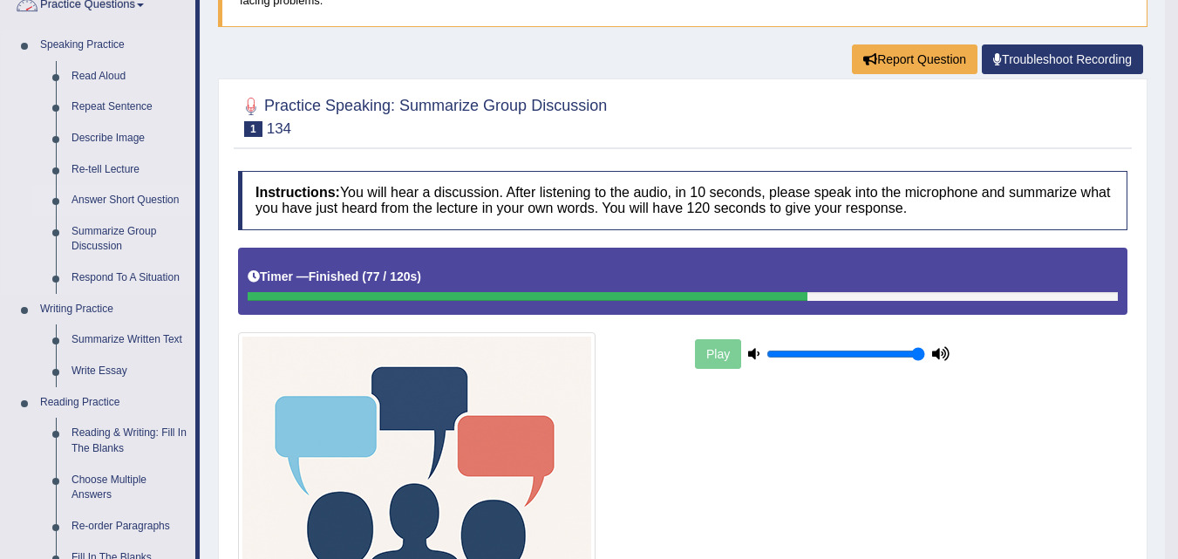
scroll to position [262, 0]
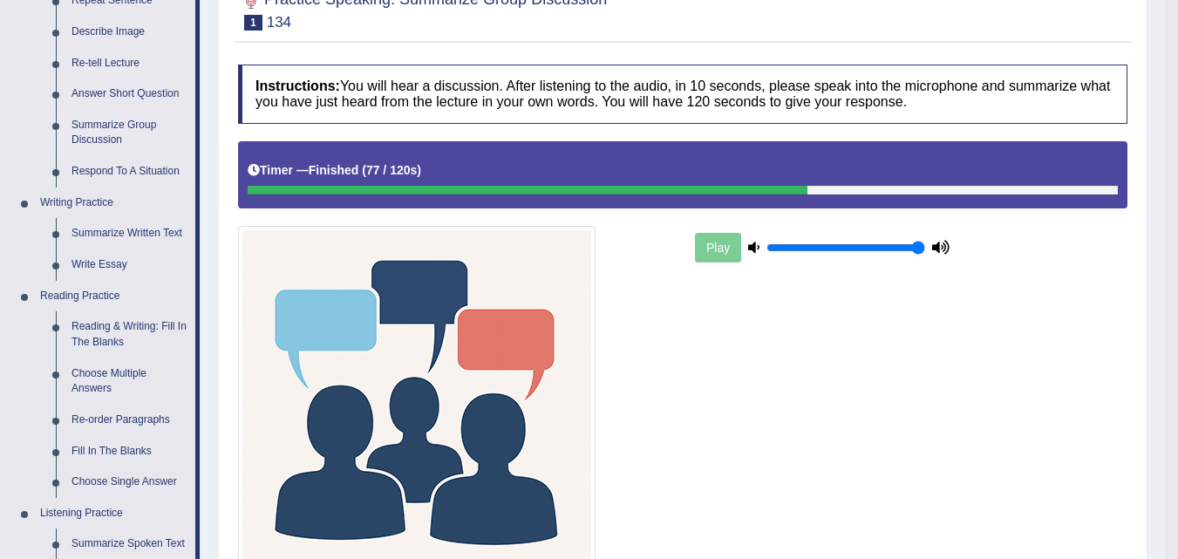
click at [115, 130] on link "Summarize Group Discussion" at bounding box center [130, 133] width 132 height 46
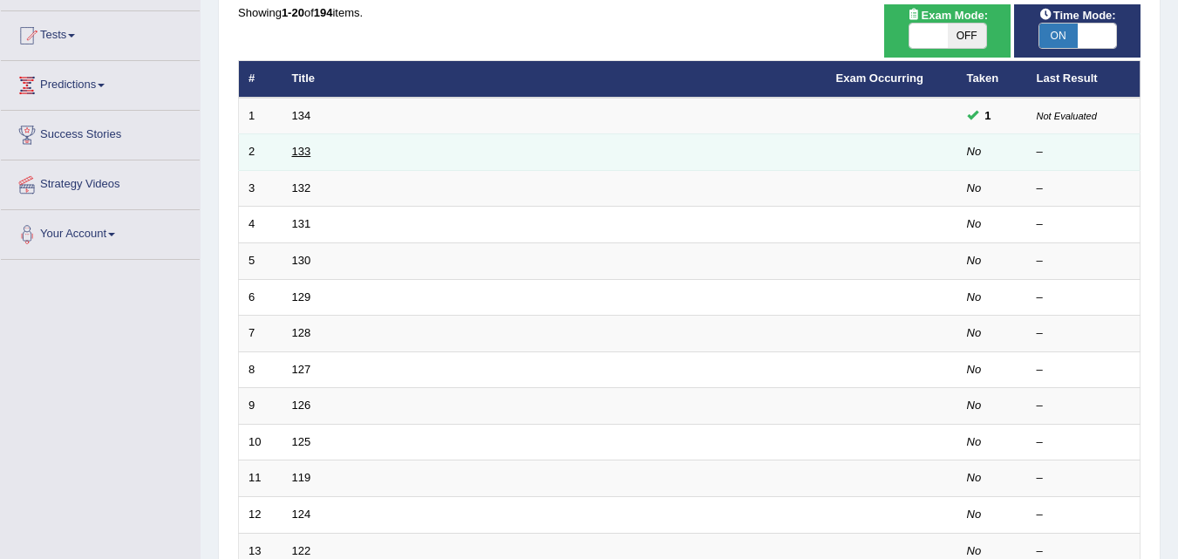
click at [307, 148] on link "133" at bounding box center [301, 151] width 19 height 13
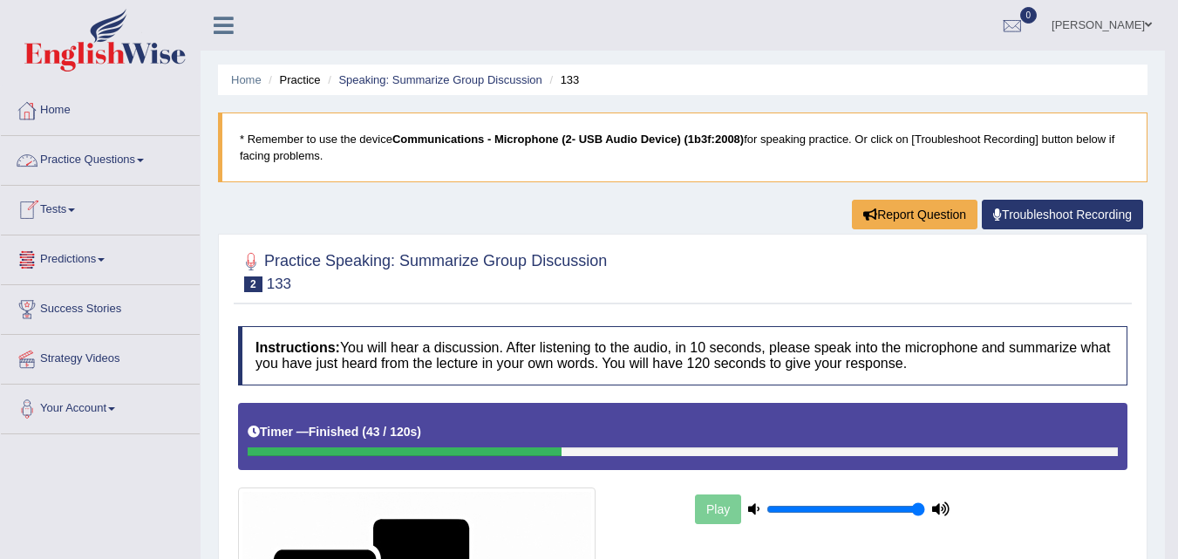
click at [144, 159] on span at bounding box center [140, 160] width 7 height 3
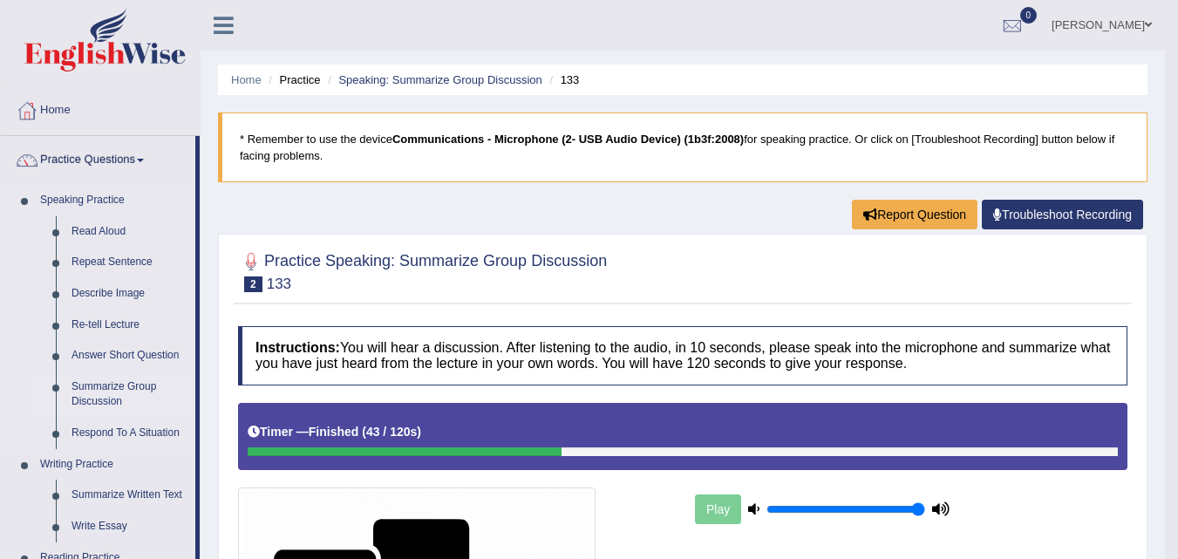
click at [97, 383] on link "Summarize Group Discussion" at bounding box center [130, 395] width 132 height 46
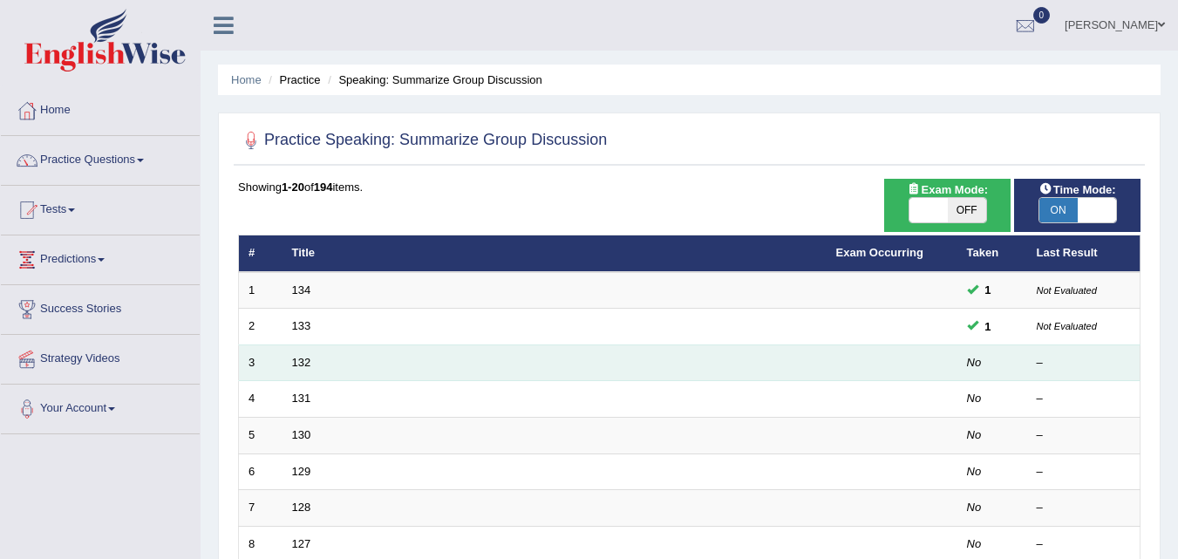
click at [309, 371] on td "132" at bounding box center [555, 363] width 544 height 37
click at [303, 363] on link "132" at bounding box center [301, 362] width 19 height 13
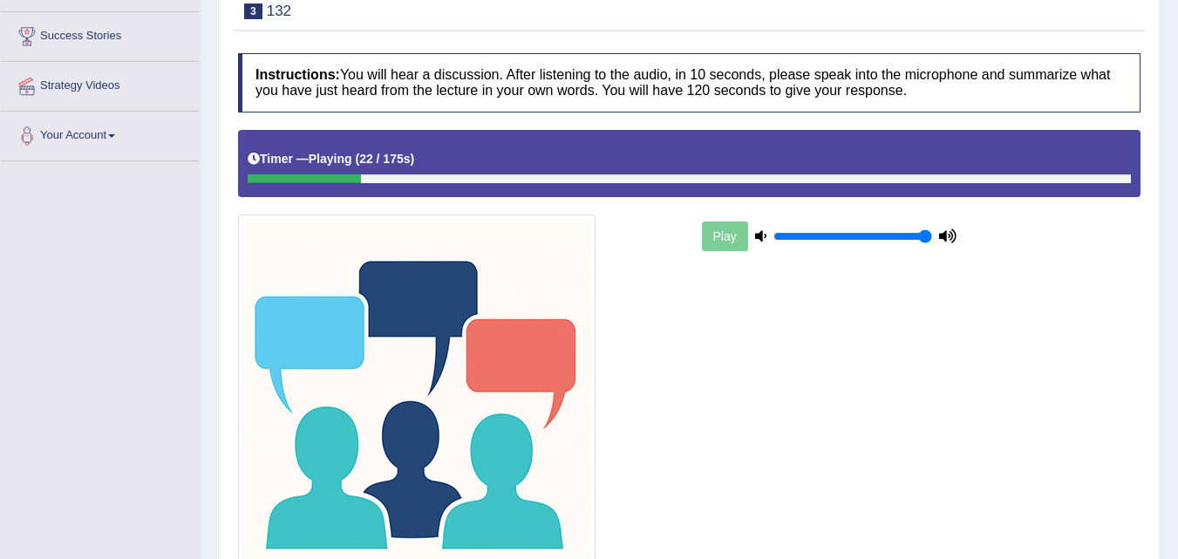
scroll to position [420, 0]
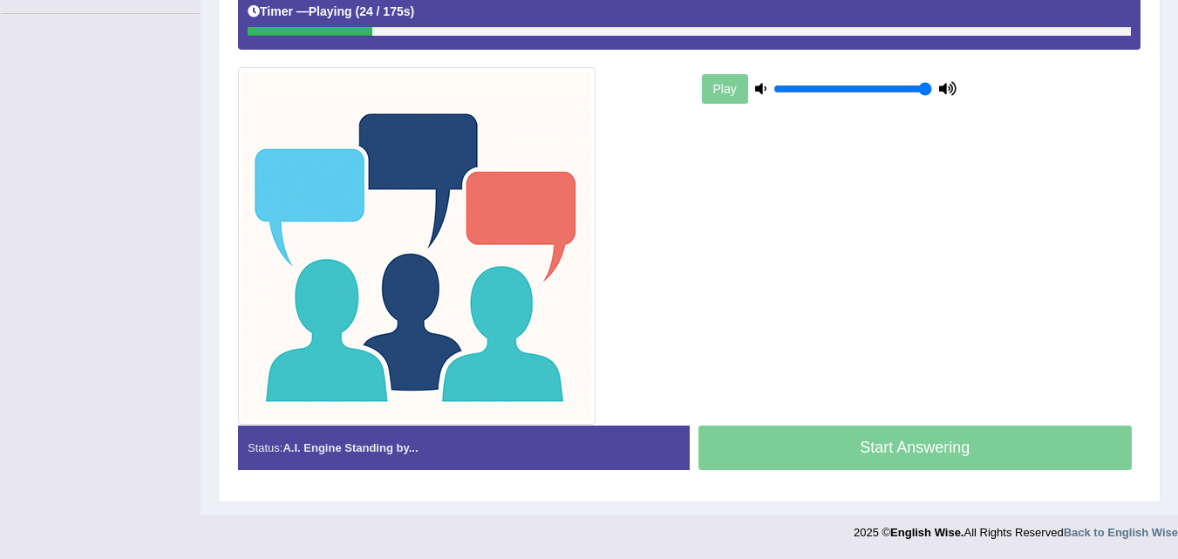
click at [843, 454] on div "Start Answering" at bounding box center [916, 450] width 452 height 49
click at [840, 454] on div "Start Answering" at bounding box center [916, 450] width 452 height 49
click at [839, 454] on div "Start Answering" at bounding box center [916, 450] width 452 height 49
click at [1095, 24] on div "Timer — Playing ( 45 / 175s ) Skip" at bounding box center [690, 12] width 884 height 31
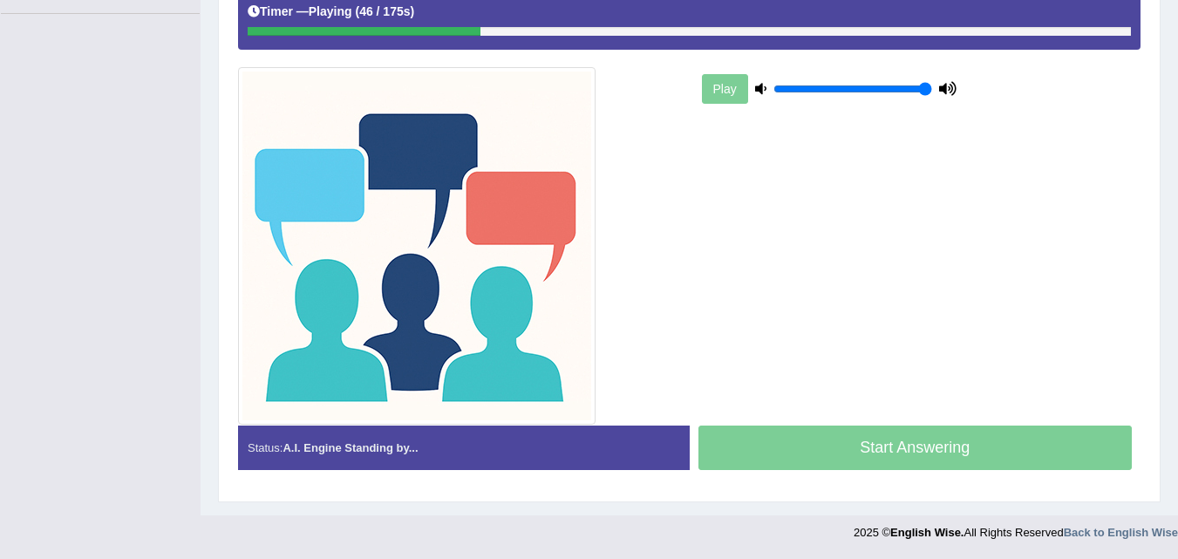
click at [1095, 24] on div "Timer — Playing ( 46 / 175s ) Skip" at bounding box center [690, 12] width 884 height 31
click at [1095, 24] on div "Timer — Playing ( 47 / 175s ) Skip" at bounding box center [690, 12] width 884 height 31
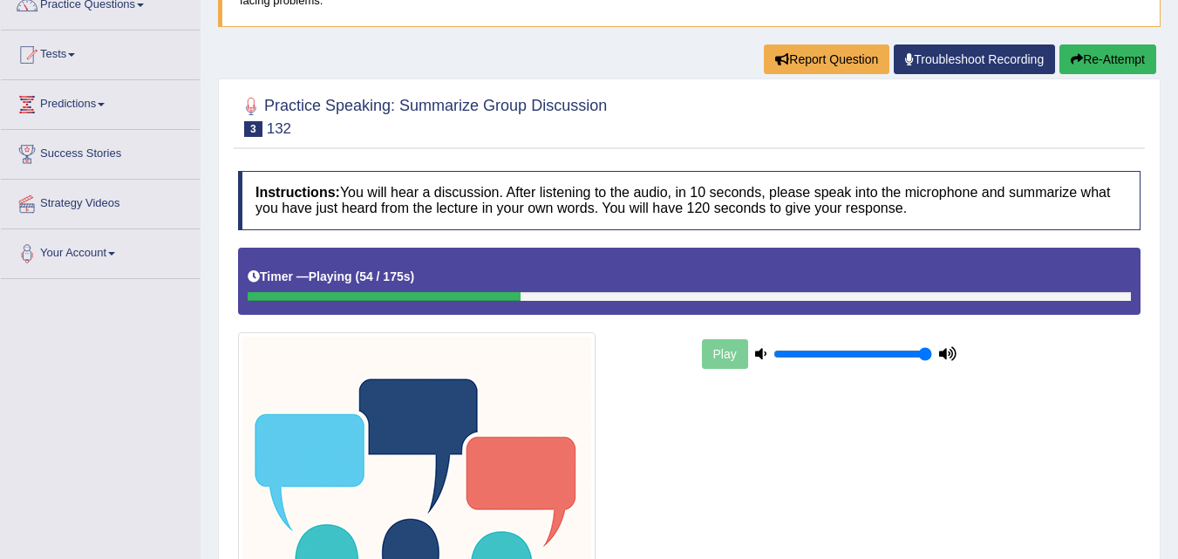
scroll to position [0, 0]
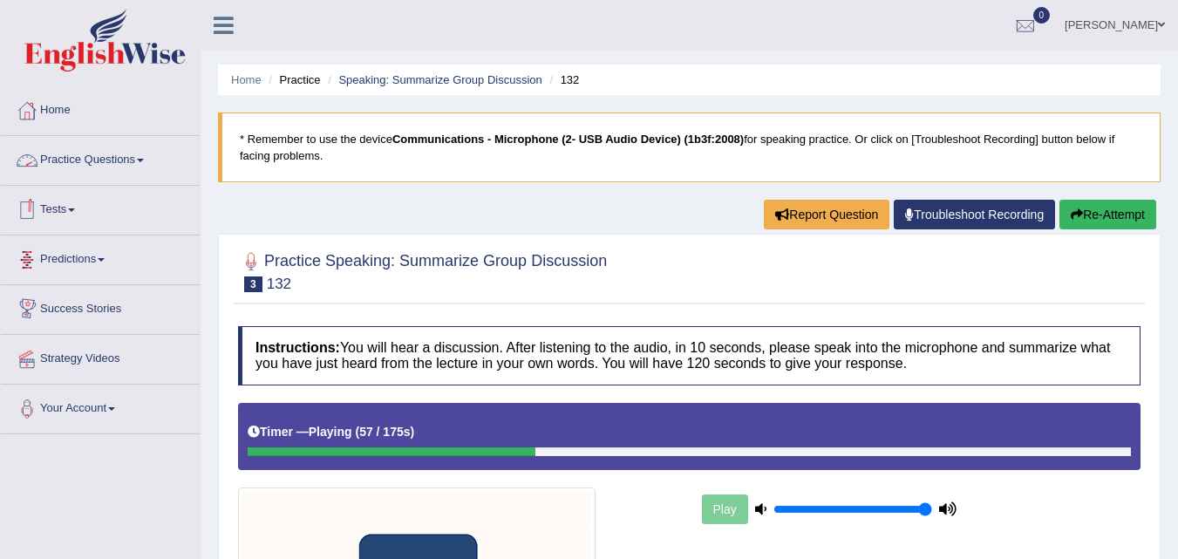
click at [140, 158] on link "Practice Questions" at bounding box center [100, 158] width 199 height 44
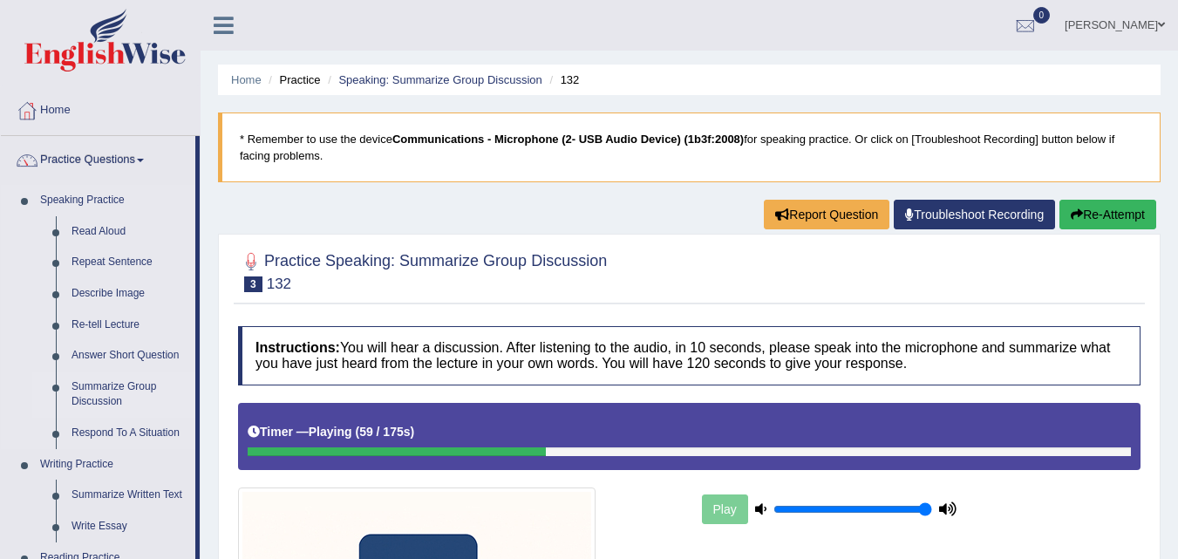
click at [102, 392] on link "Summarize Group Discussion" at bounding box center [130, 395] width 132 height 46
